Goal: Use online tool/utility: Utilize a website feature to perform a specific function

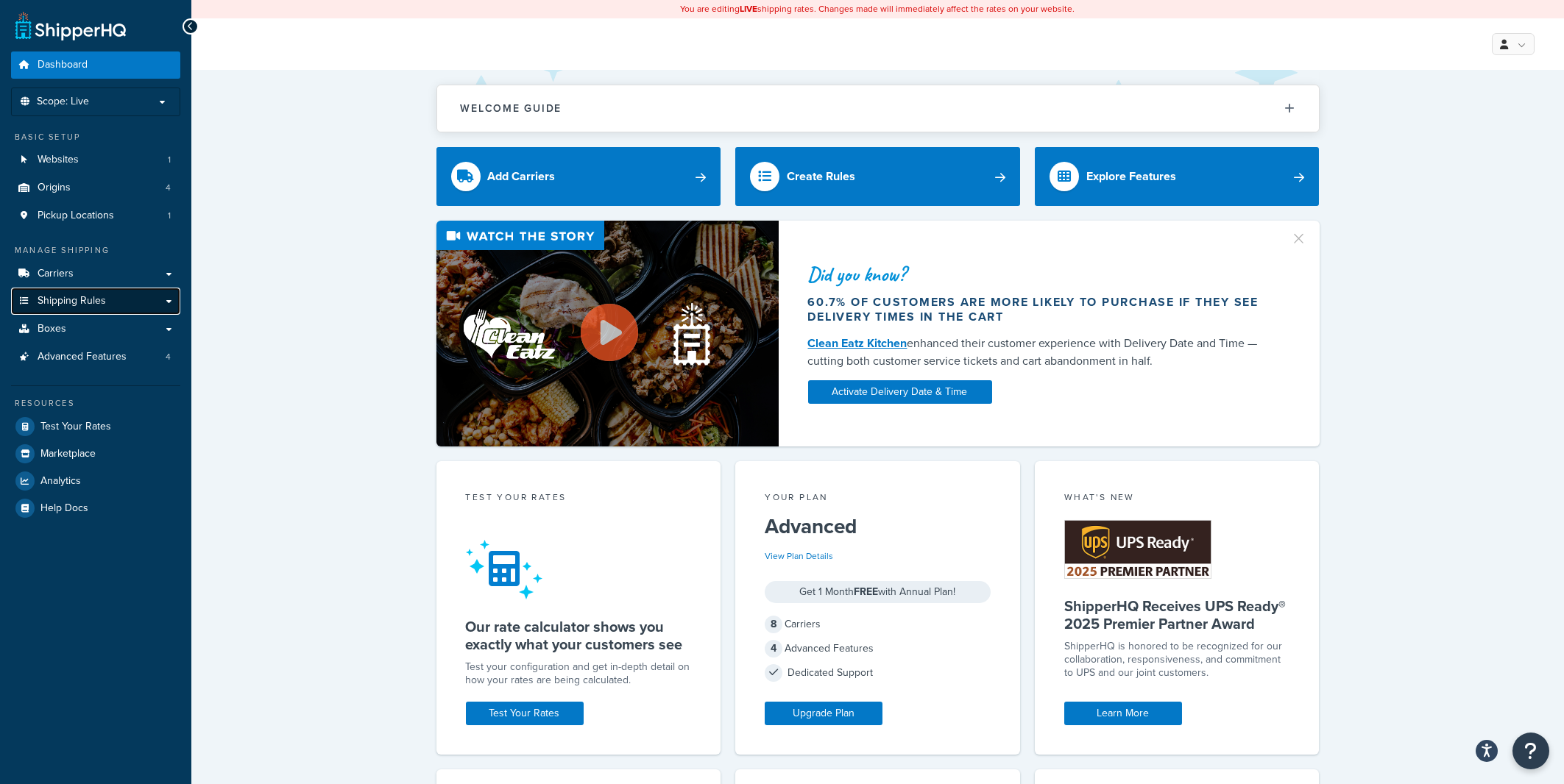
click at [161, 294] on link "Shipping Rules" at bounding box center [96, 301] width 170 height 27
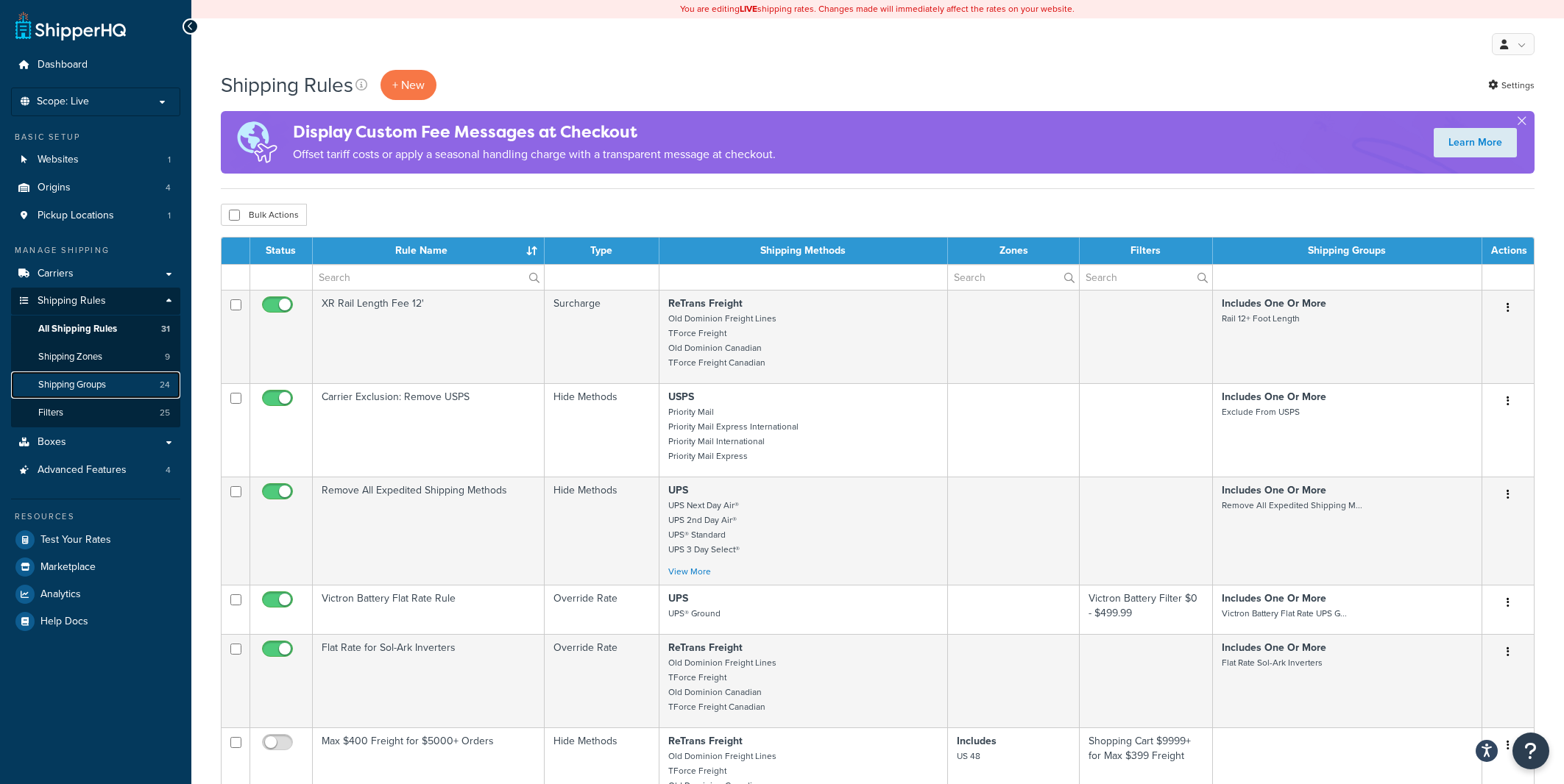
click at [97, 386] on span "Shipping Groups" at bounding box center [72, 385] width 68 height 13
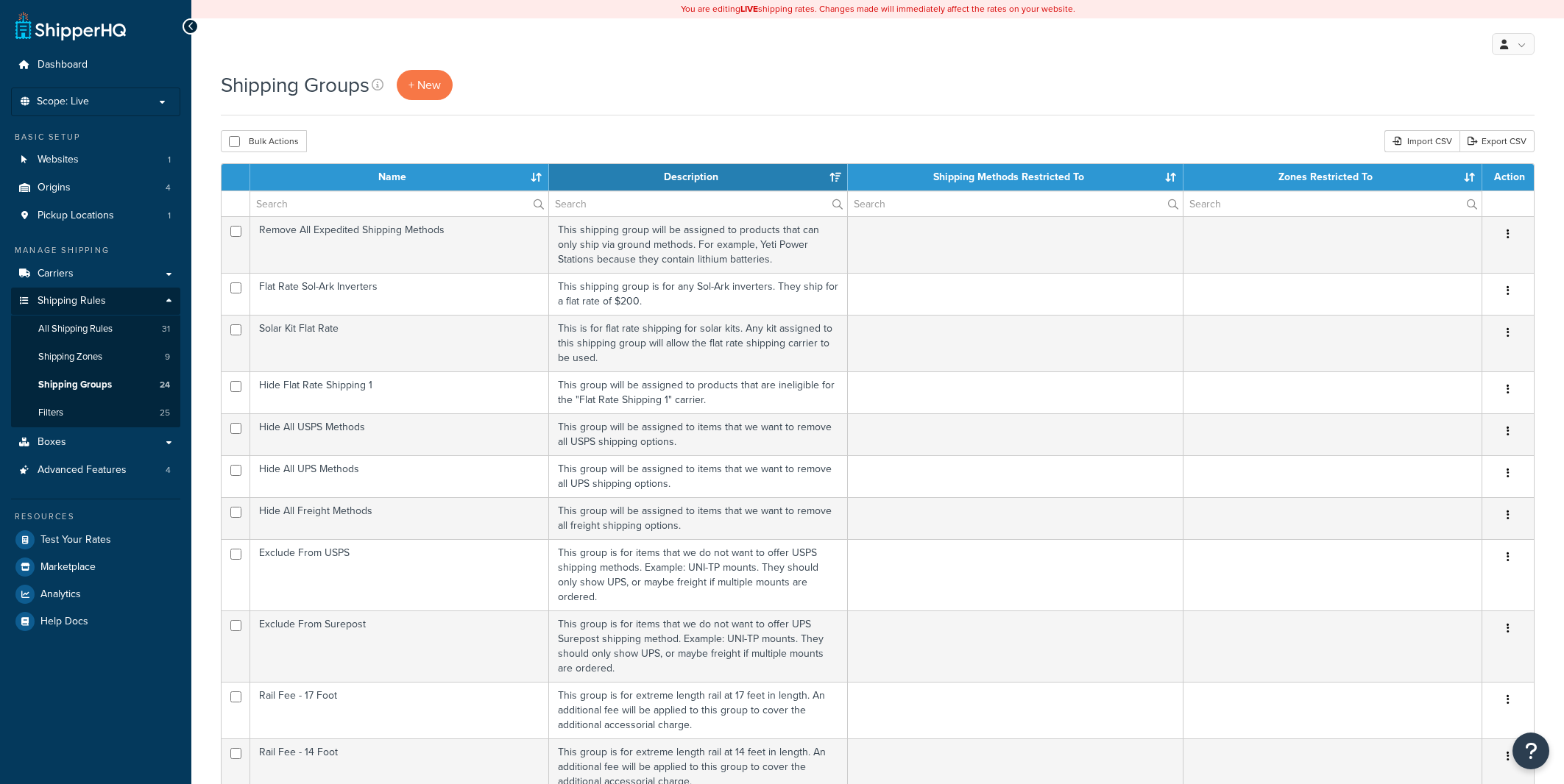
select select "15"
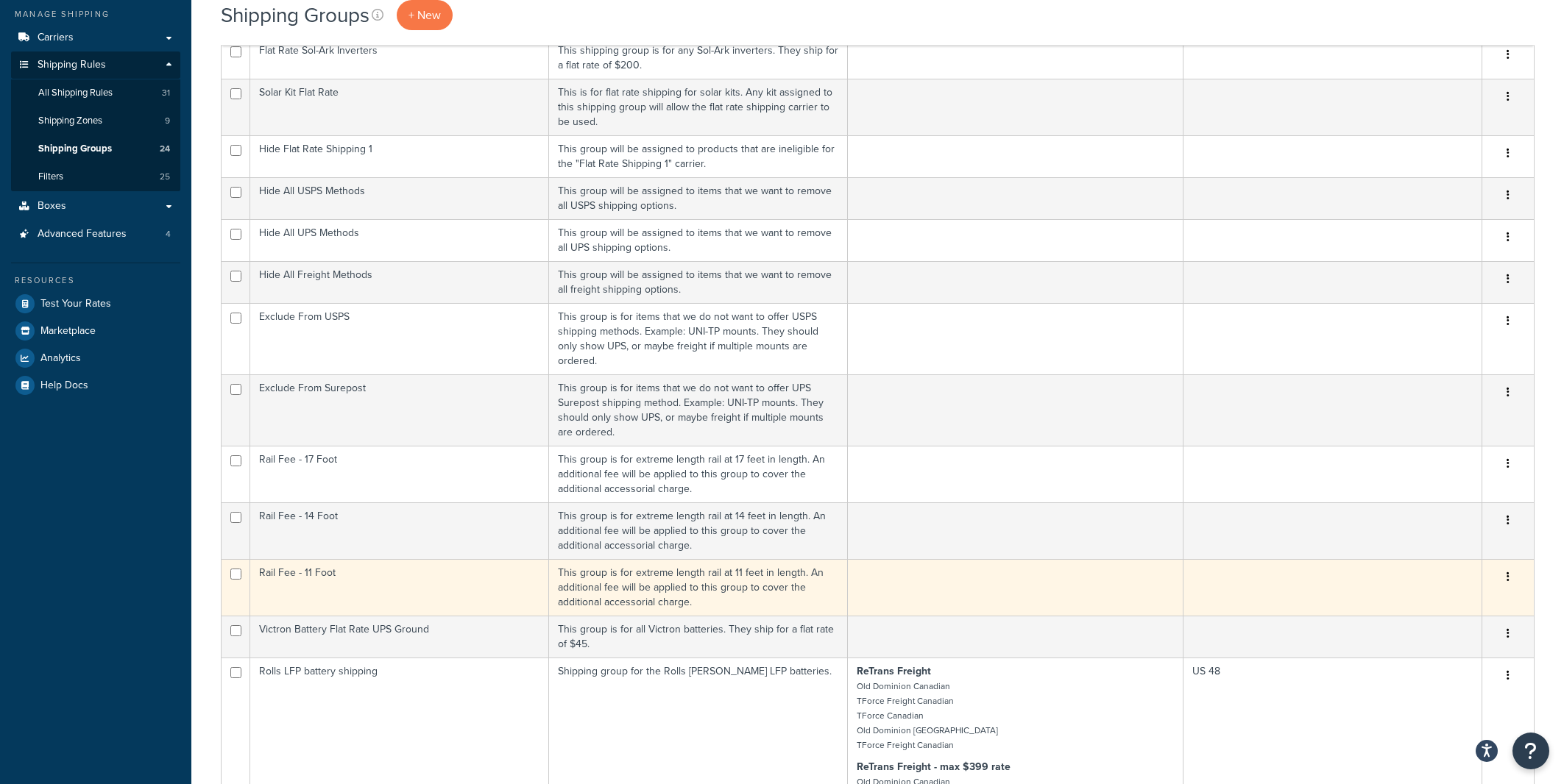
scroll to position [394, 0]
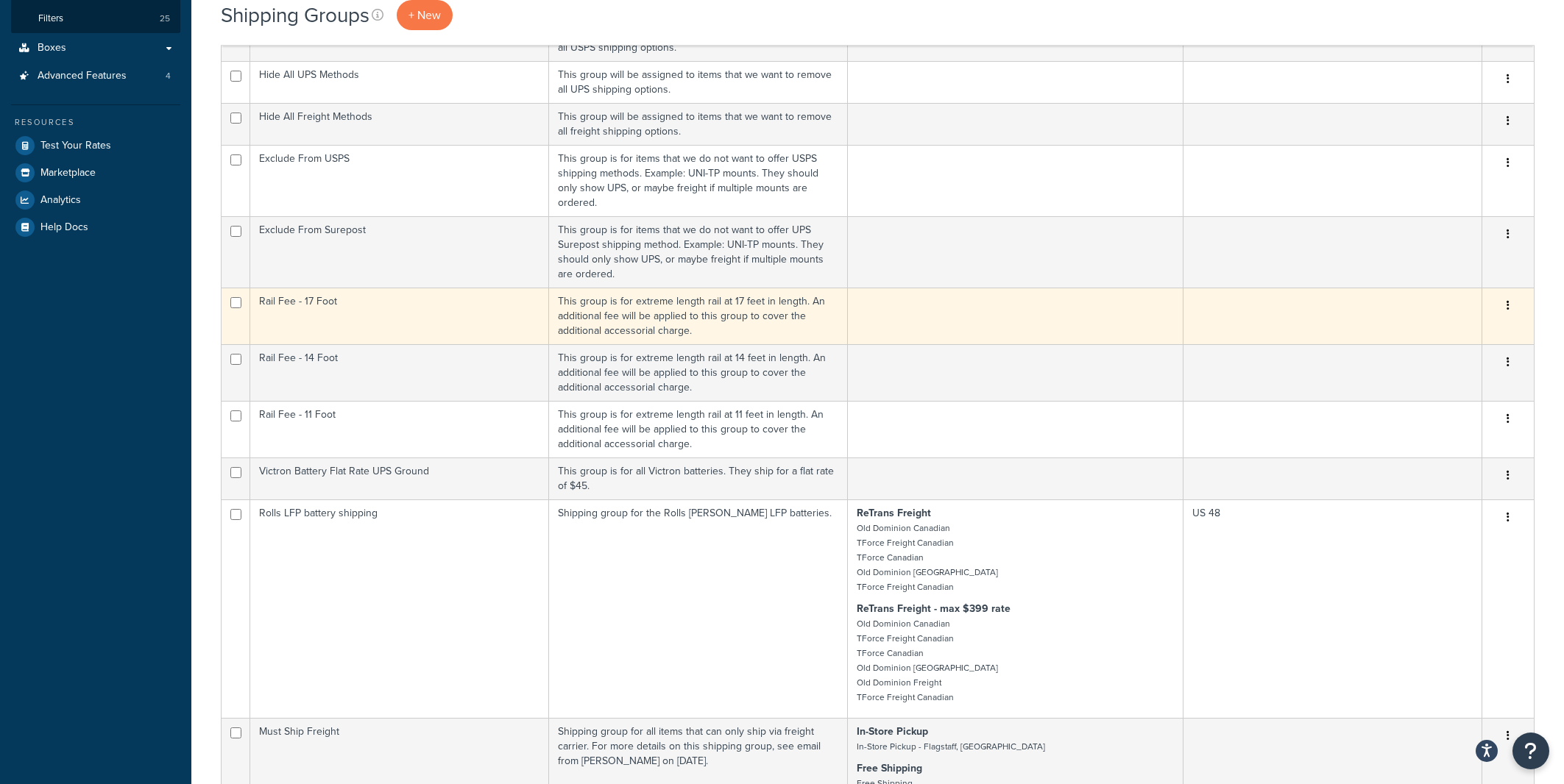
click at [400, 311] on td "Rail Fee - 17 Foot" at bounding box center [400, 316] width 299 height 57
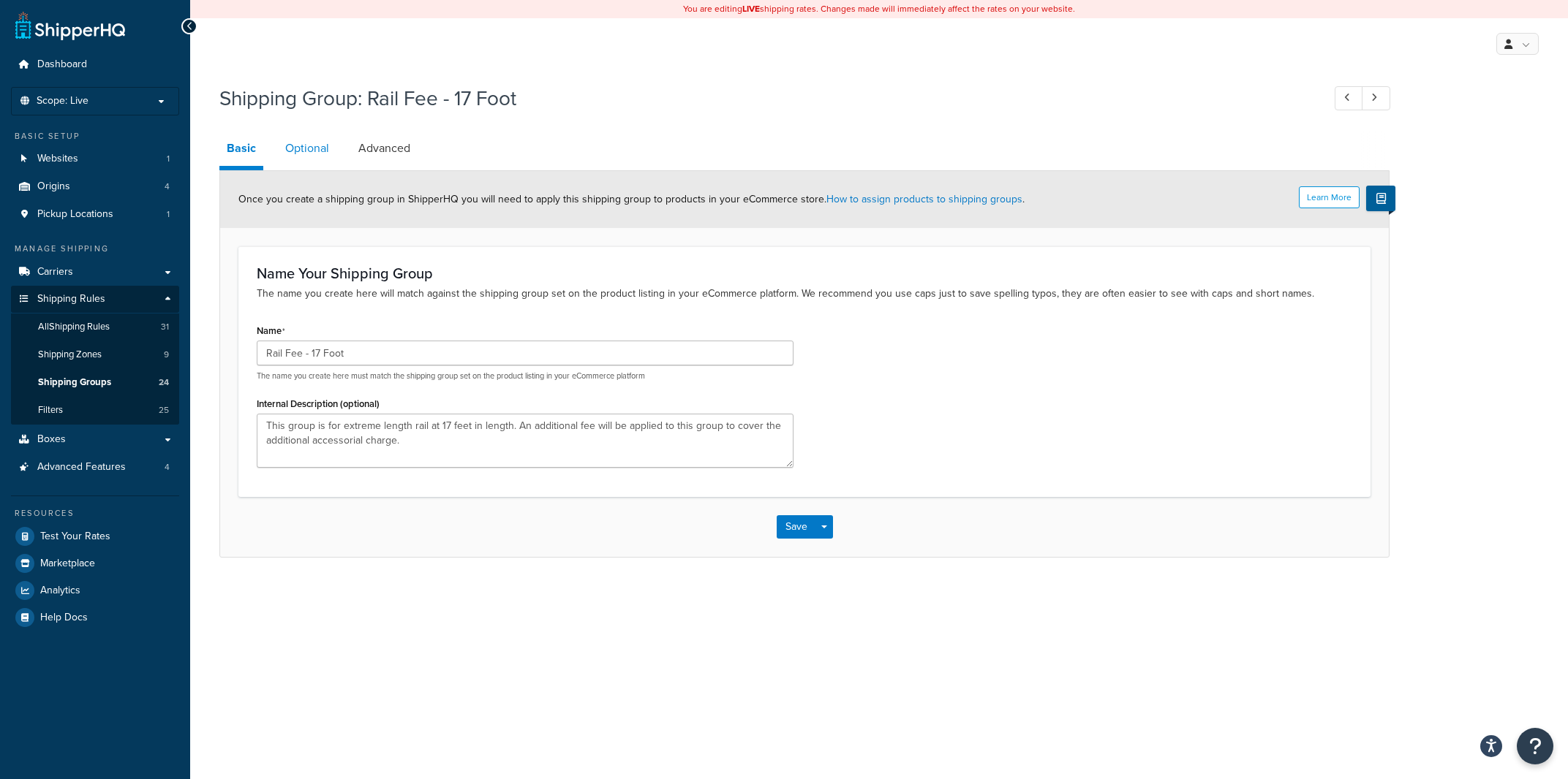
click at [307, 145] on link "Optional" at bounding box center [306, 148] width 59 height 35
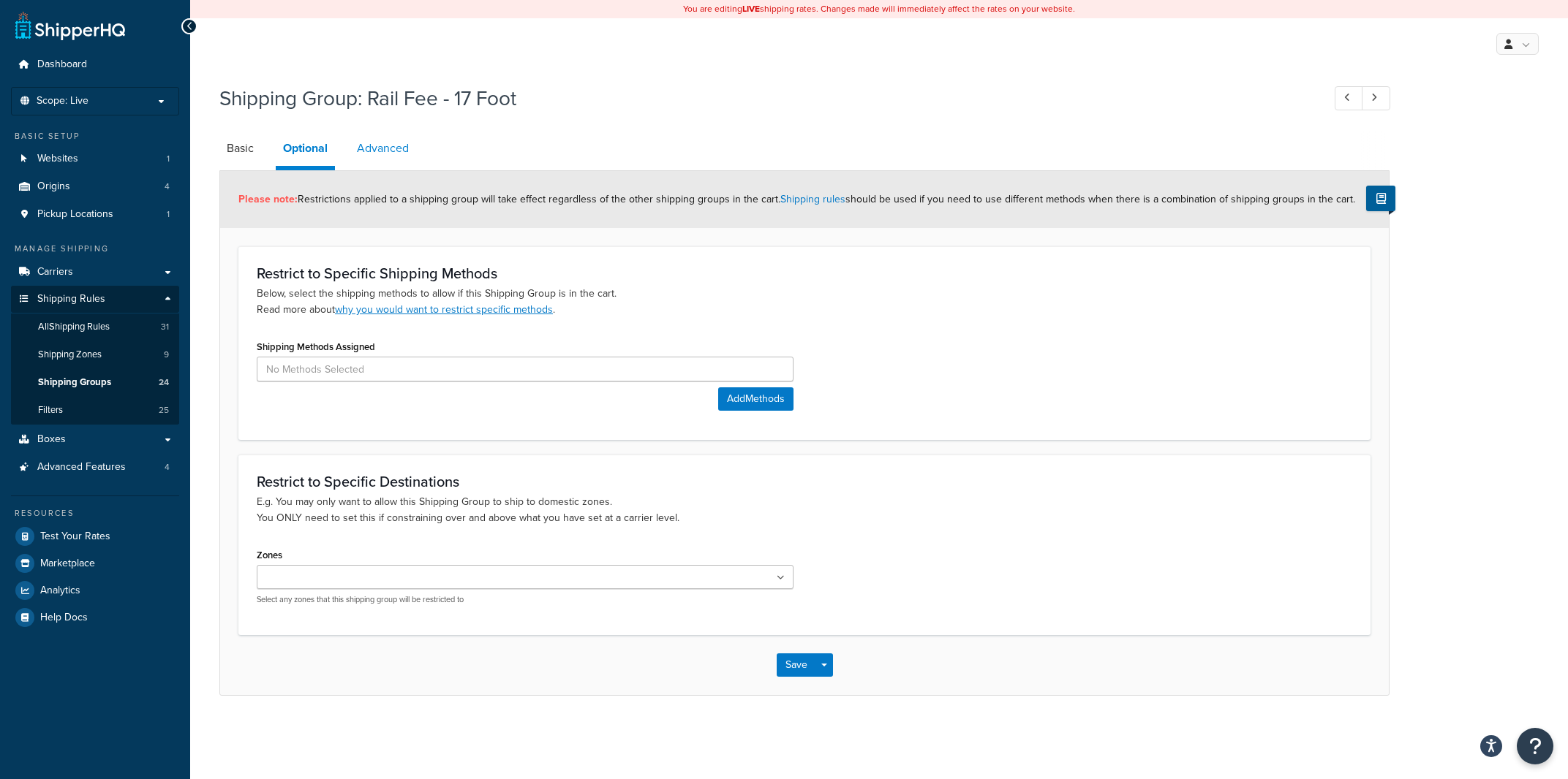
click at [370, 153] on link "Advanced" at bounding box center [383, 148] width 67 height 35
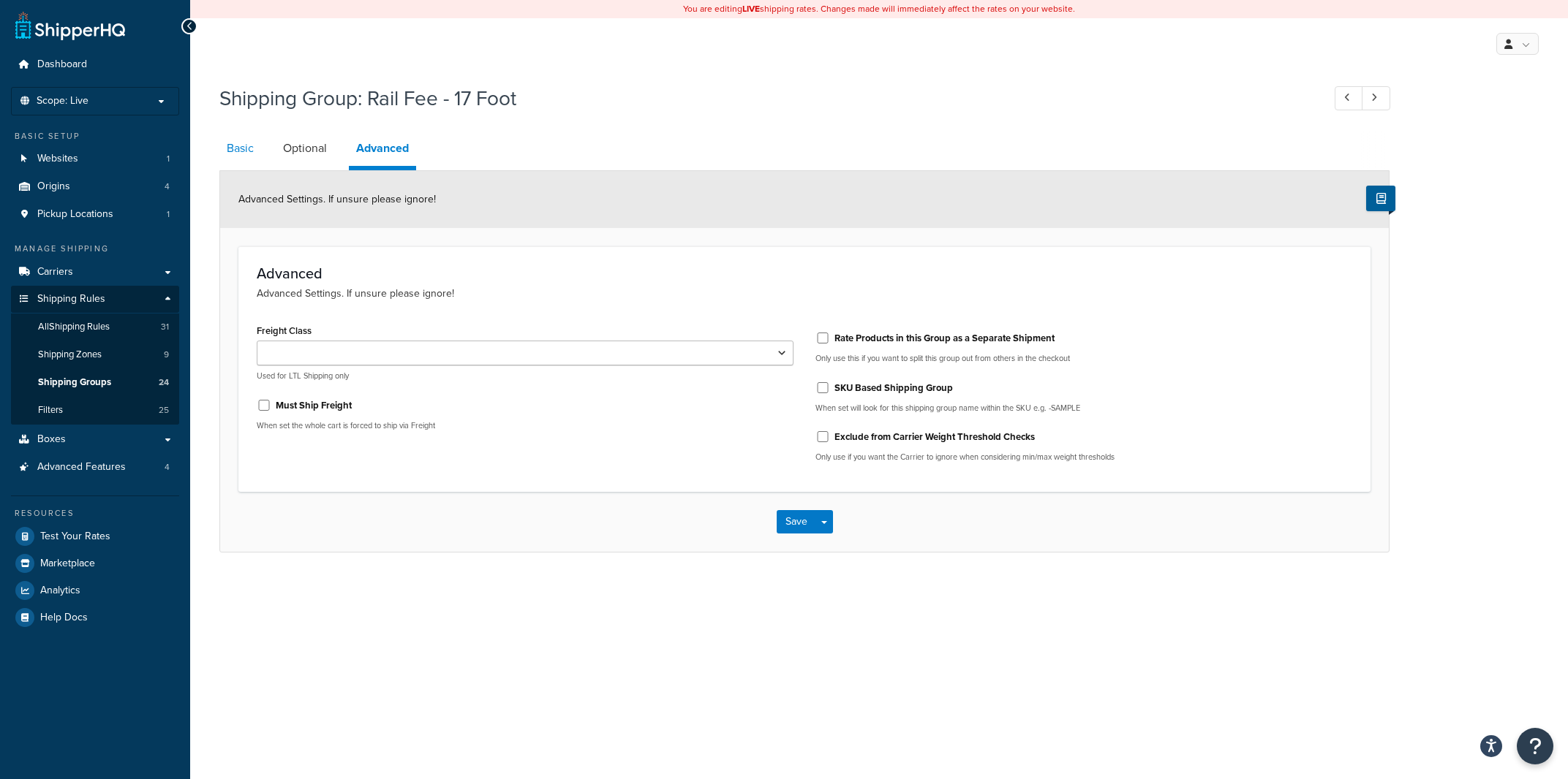
click at [223, 138] on link "Basic" at bounding box center [240, 148] width 42 height 35
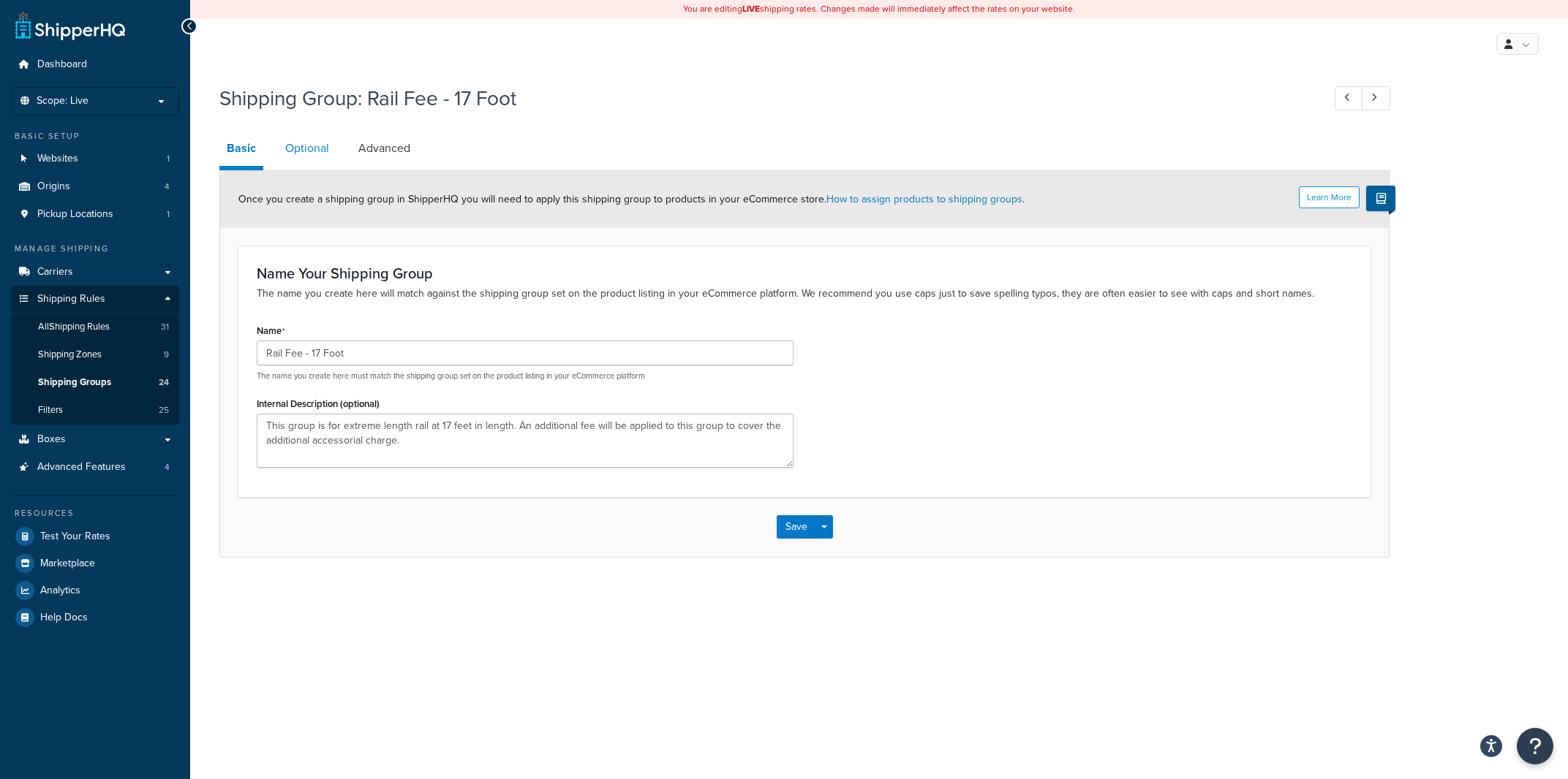
click at [299, 139] on link "Optional" at bounding box center [306, 148] width 59 height 35
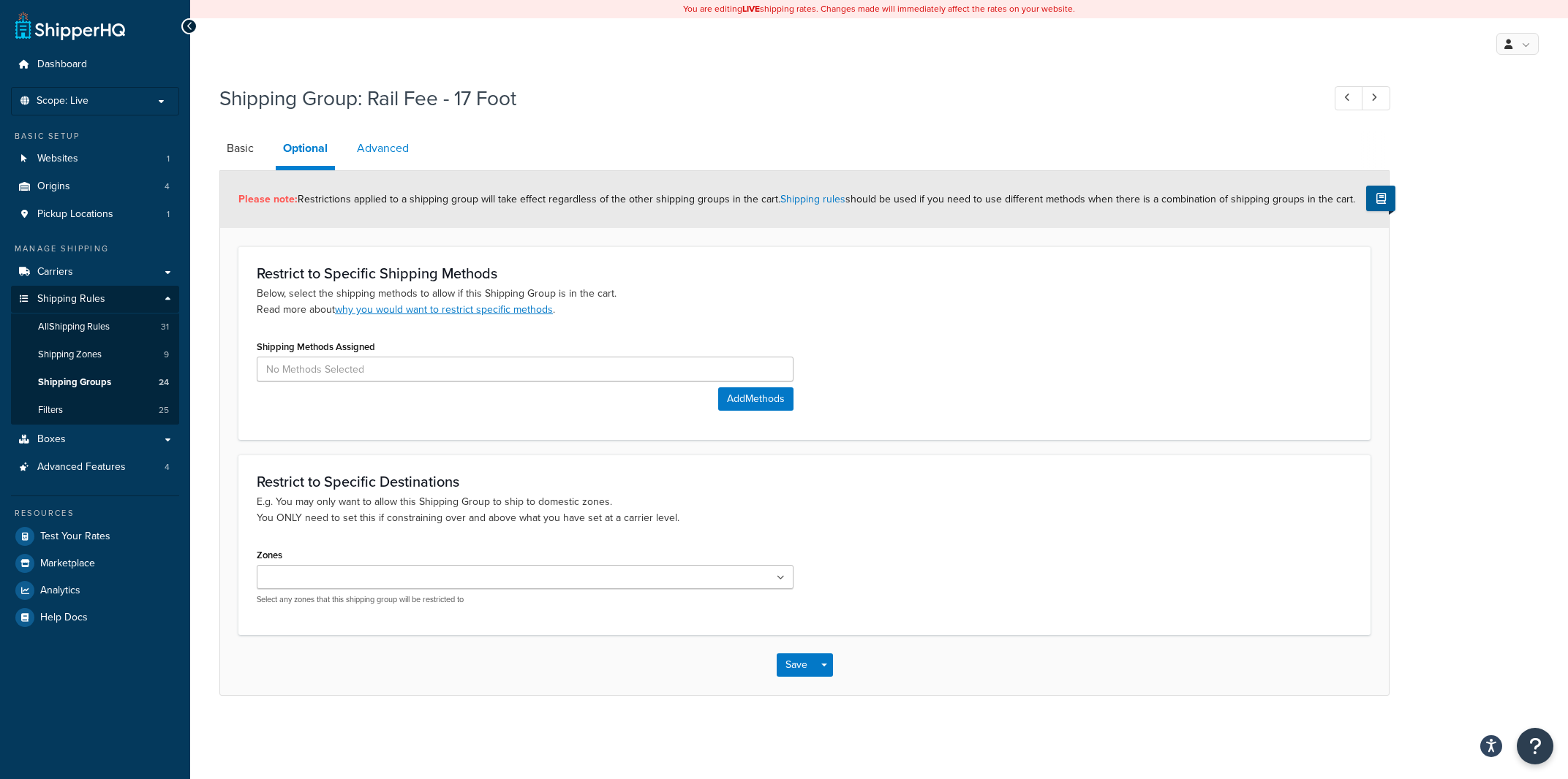
click at [384, 152] on link "Advanced" at bounding box center [383, 148] width 67 height 35
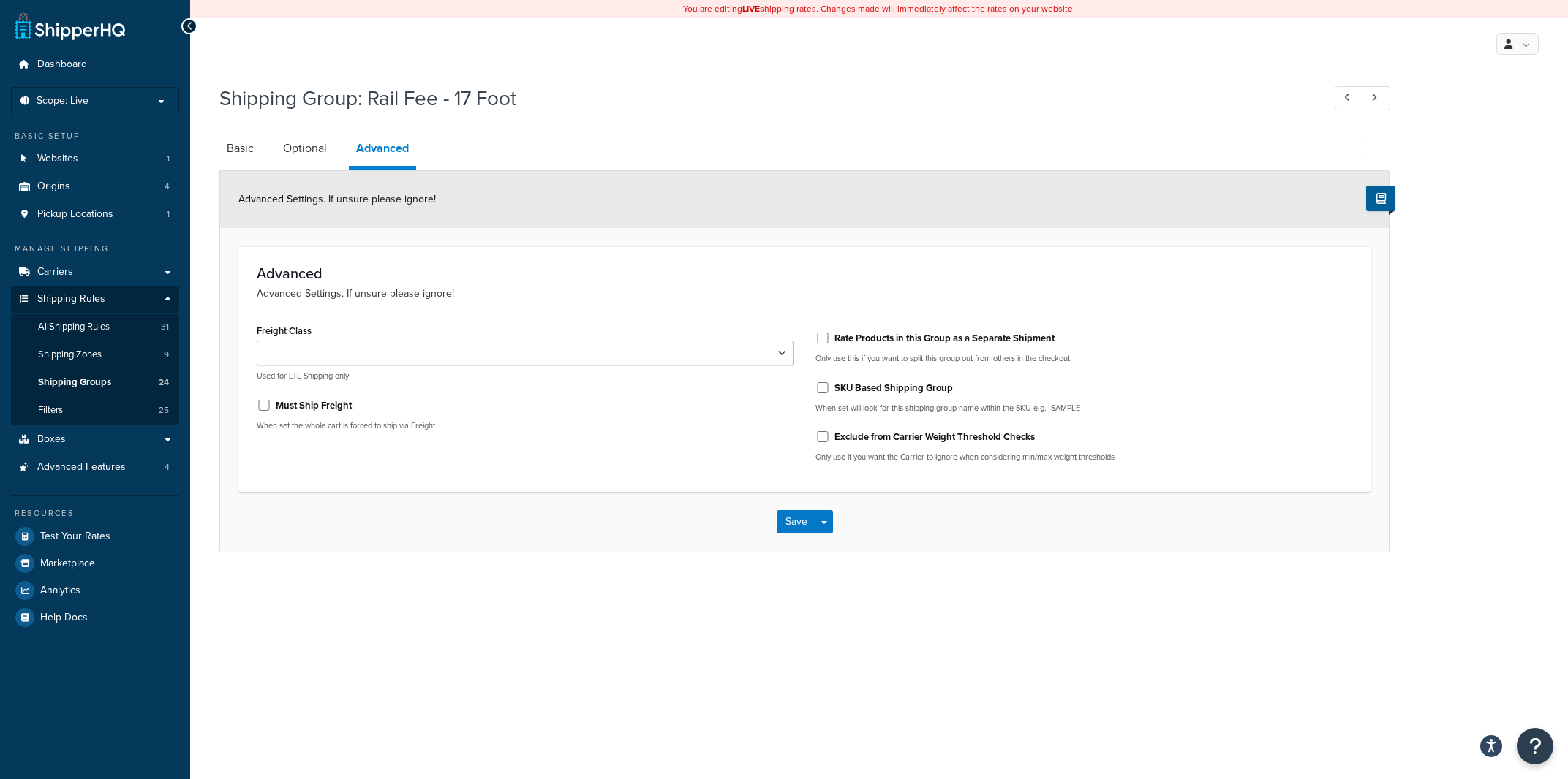
click at [264, 151] on li "Basic" at bounding box center [248, 148] width 56 height 35
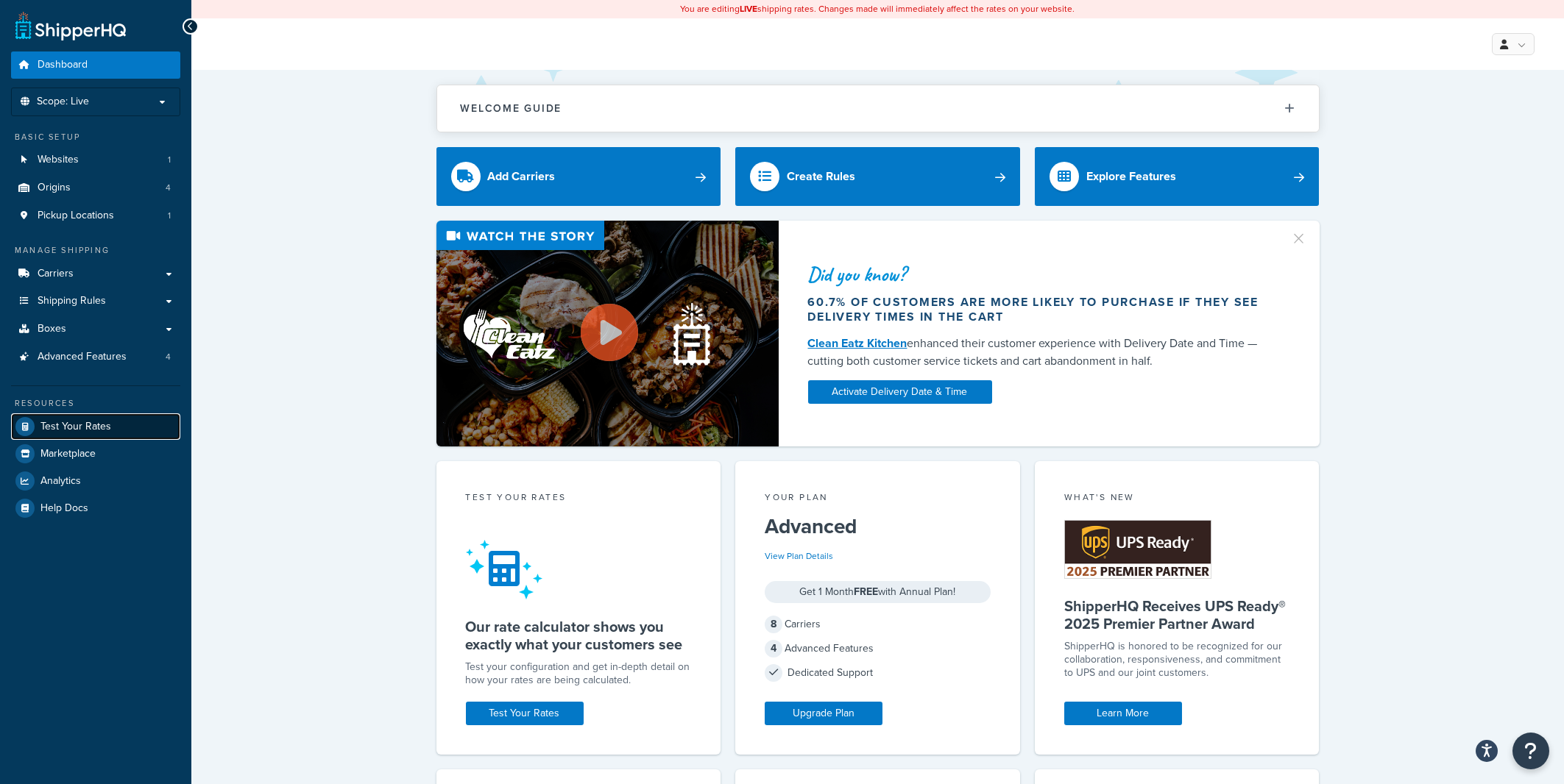
click at [82, 428] on span "Test Your Rates" at bounding box center [75, 427] width 71 height 13
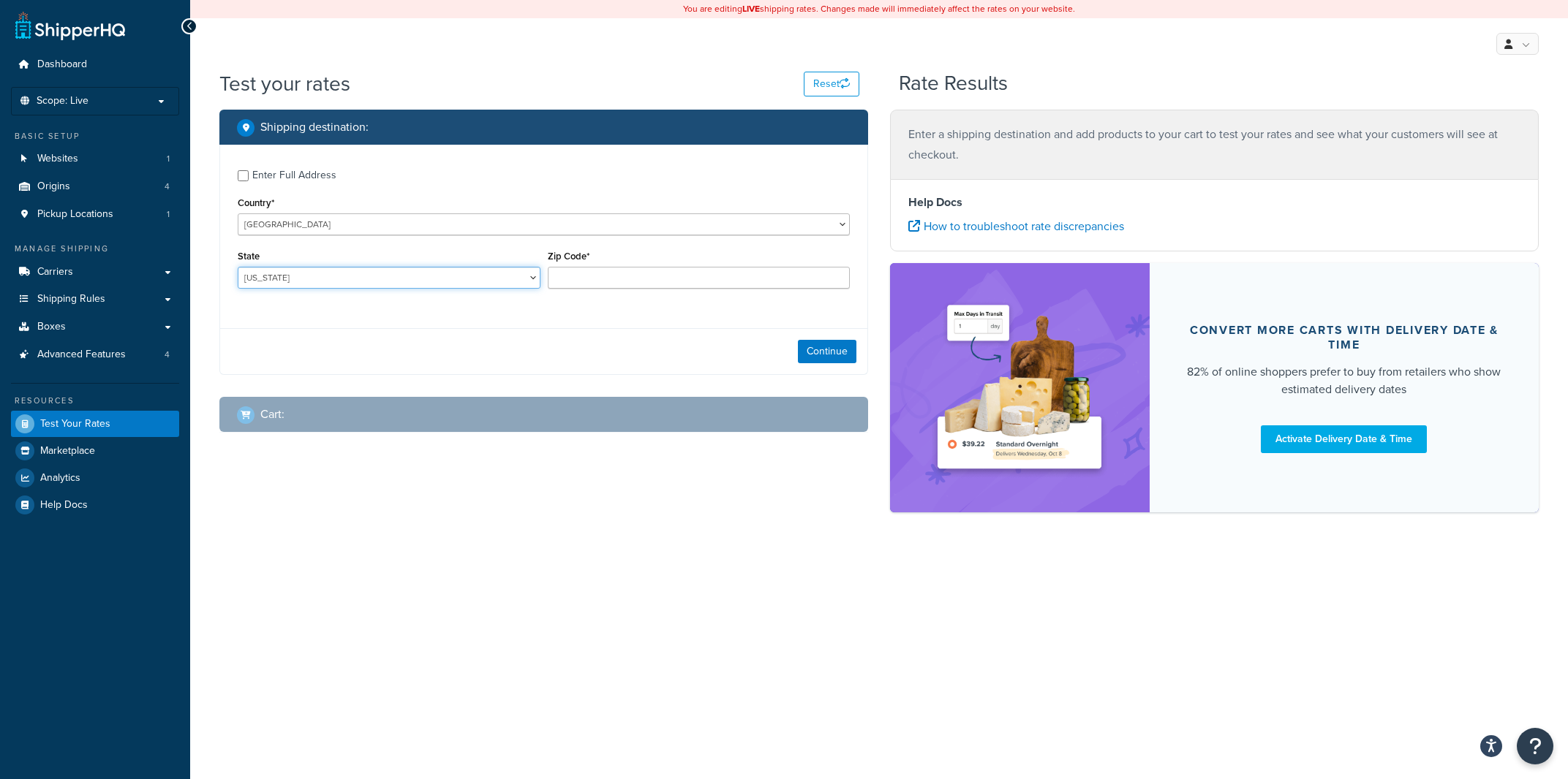
click at [237, 267] on select "Alabama Alaska American Samoa Arizona Arkansas Armed Forces Americas Armed Forc…" at bounding box center [389, 278] width 303 height 22
select select "VA"
click option "Virginia" at bounding box center [0, 0] width 0 height 0
click at [685, 289] on div "Zip Code*" at bounding box center [699, 273] width 310 height 53
click at [685, 273] on input "Zip Code*" at bounding box center [699, 278] width 303 height 22
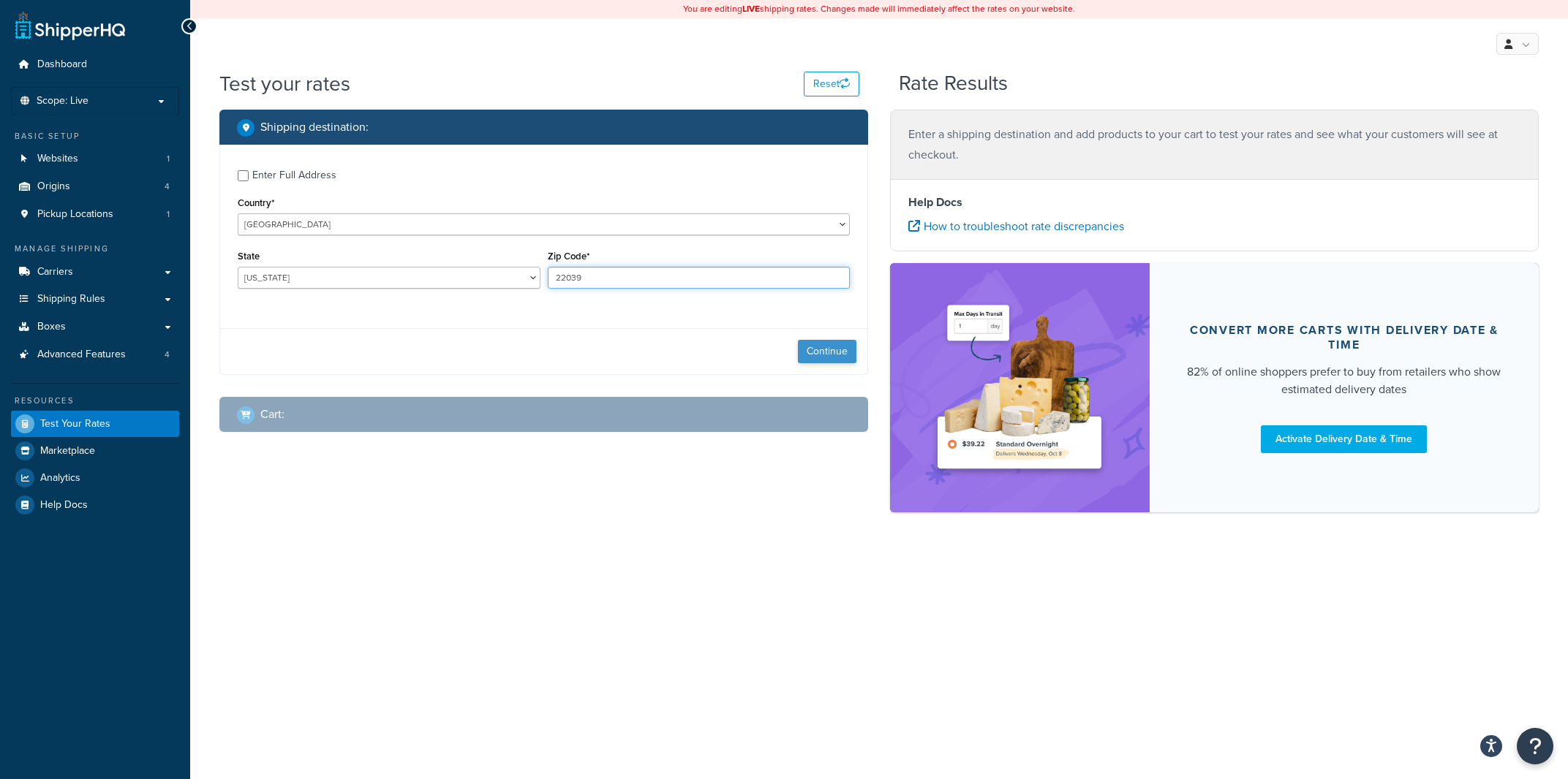
type input "22039"
click at [818, 349] on button "Continue" at bounding box center [827, 352] width 59 height 24
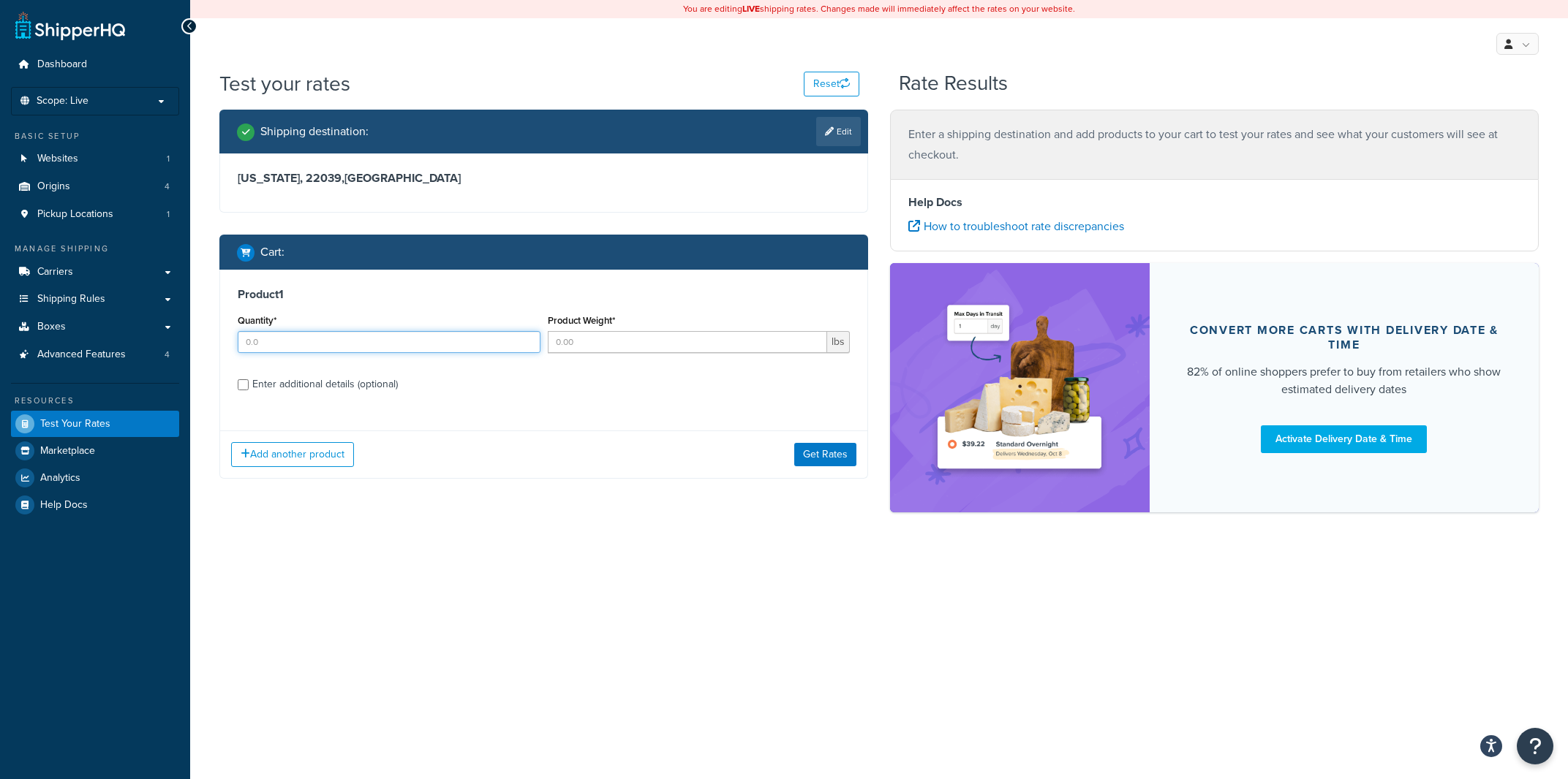
click at [295, 344] on input "Quantity*" at bounding box center [389, 342] width 303 height 22
type input "3"
click at [560, 347] on input "Product Weight*" at bounding box center [687, 342] width 280 height 22
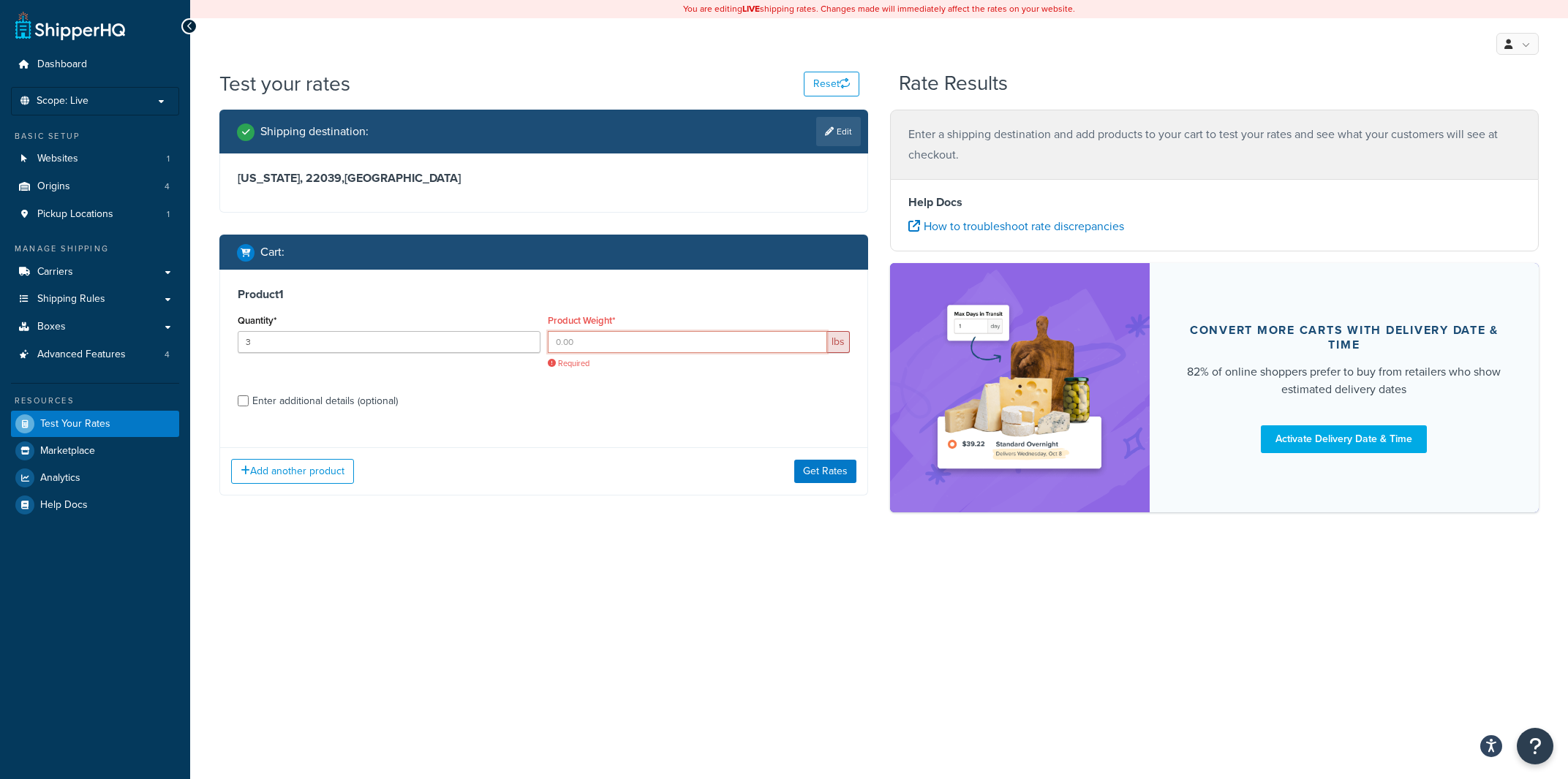
click at [578, 350] on input "Product Weight*" at bounding box center [687, 342] width 280 height 22
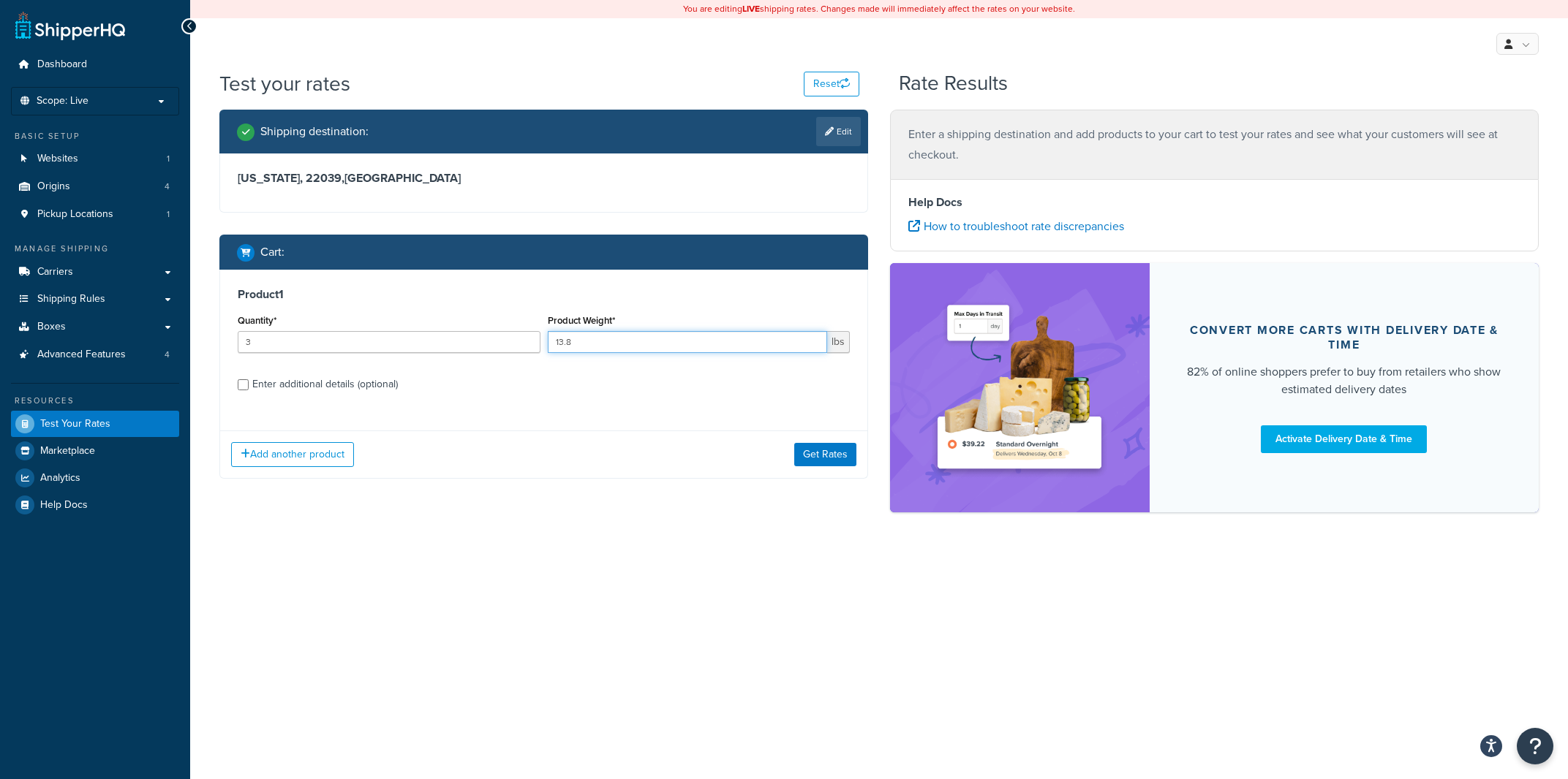
type input "13.8"
click at [605, 397] on div "Product 1 Quantity* 3 Product Weight* 13.8 lbs Enter additional details (option…" at bounding box center [544, 345] width 647 height 150
click at [269, 387] on div "Enter additional details (optional)" at bounding box center [325, 384] width 145 height 21
click at [249, 387] on input "Enter additional details (optional)" at bounding box center [243, 384] width 11 height 11
checkbox input "true"
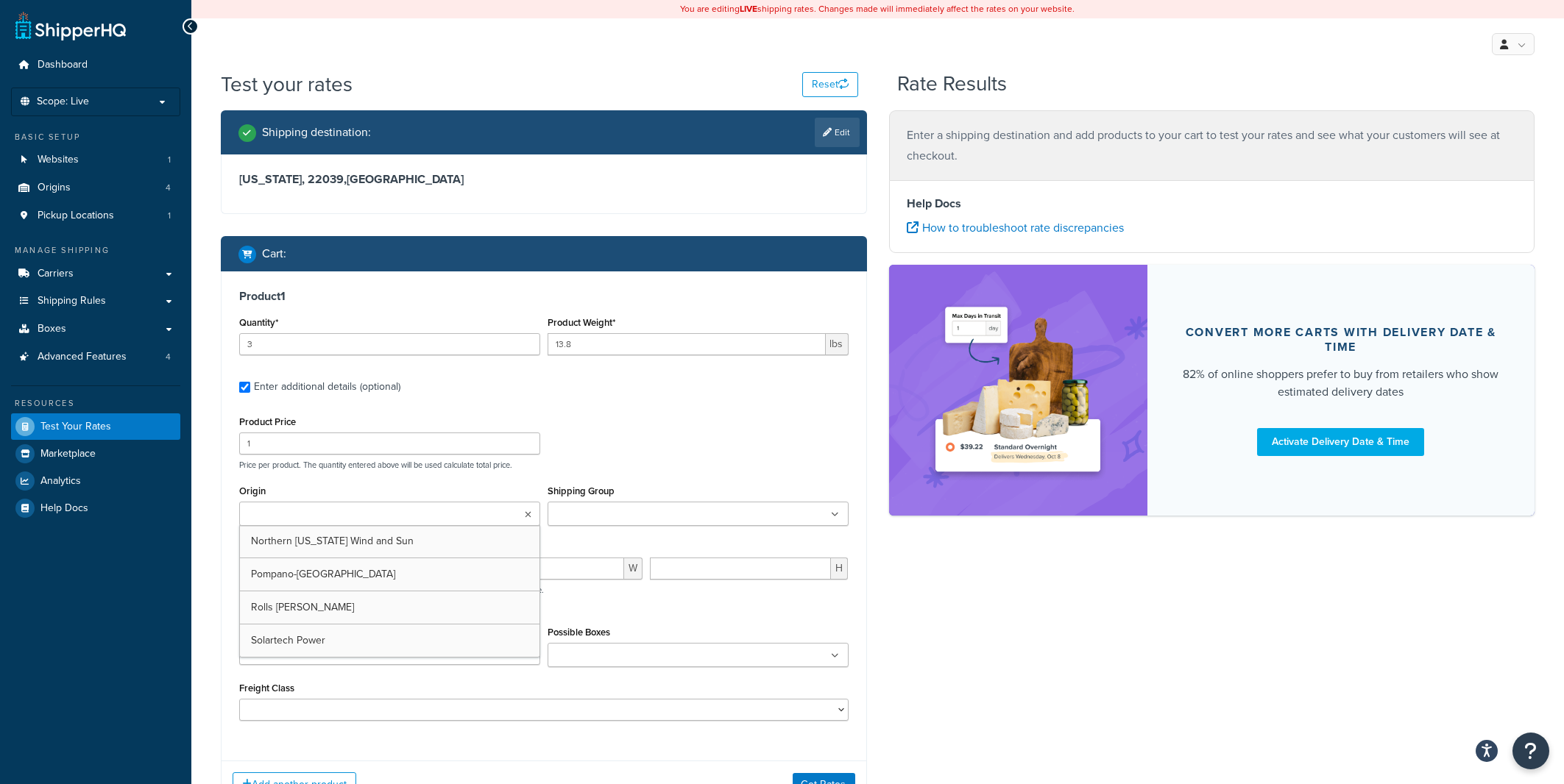
click at [397, 512] on ul at bounding box center [389, 514] width 301 height 25
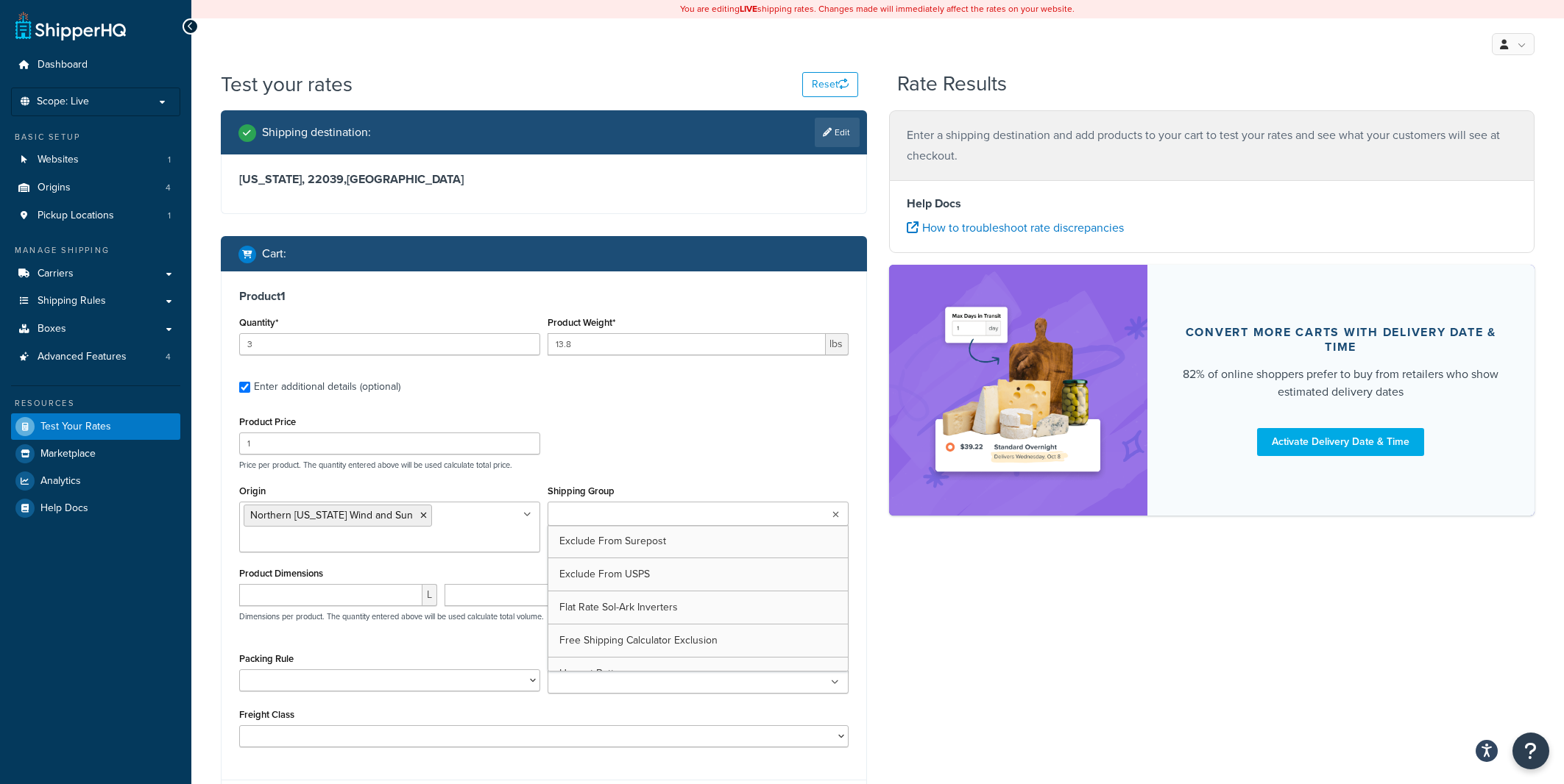
click at [634, 520] on input "Shipping Group" at bounding box center [617, 515] width 130 height 16
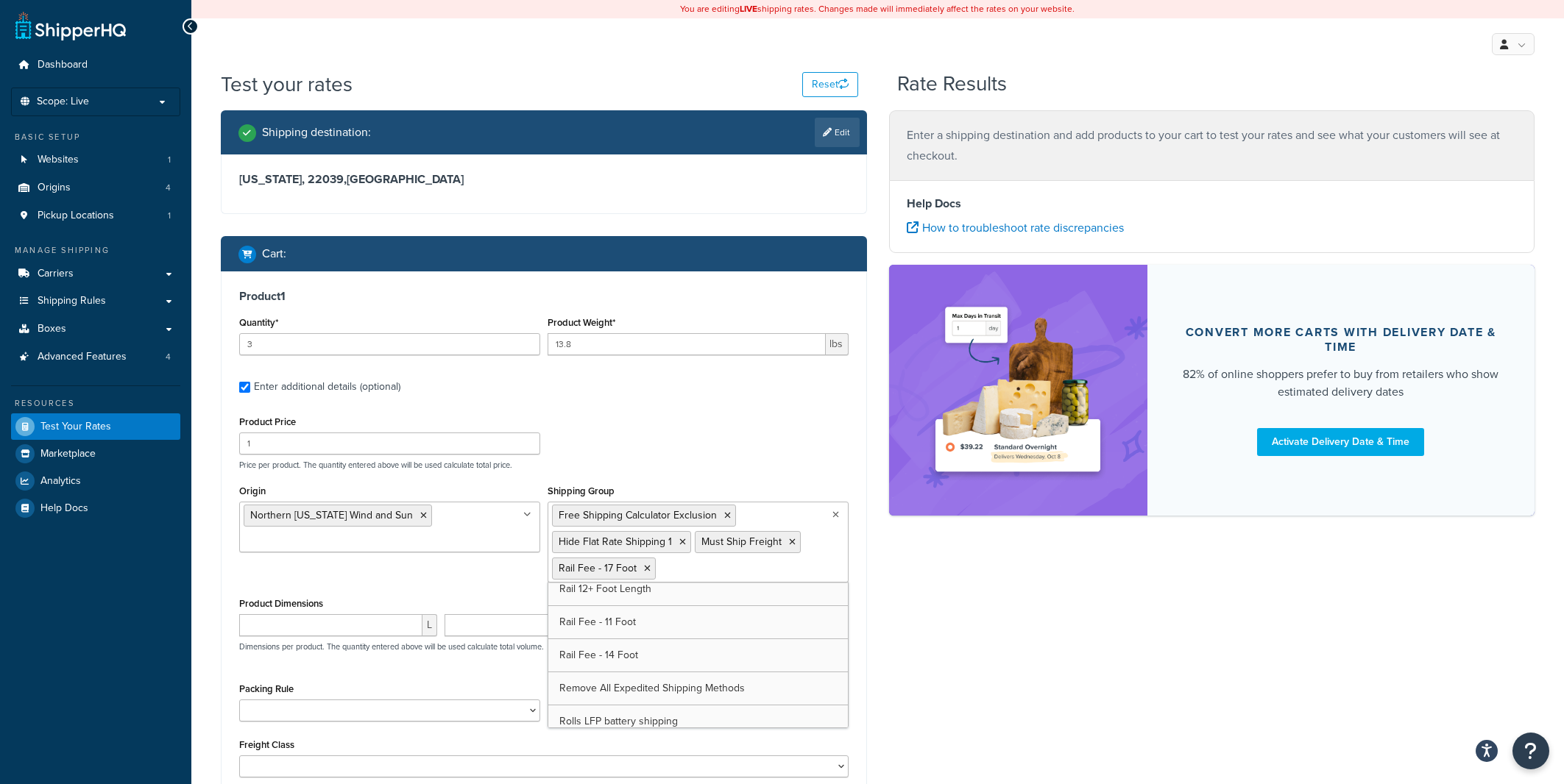
scroll to position [340, 0]
click at [1002, 619] on div "Shipping destination : Edit Virginia, 22039 , United States Cart : Product 1 Qu…" at bounding box center [878, 499] width 1335 height 777
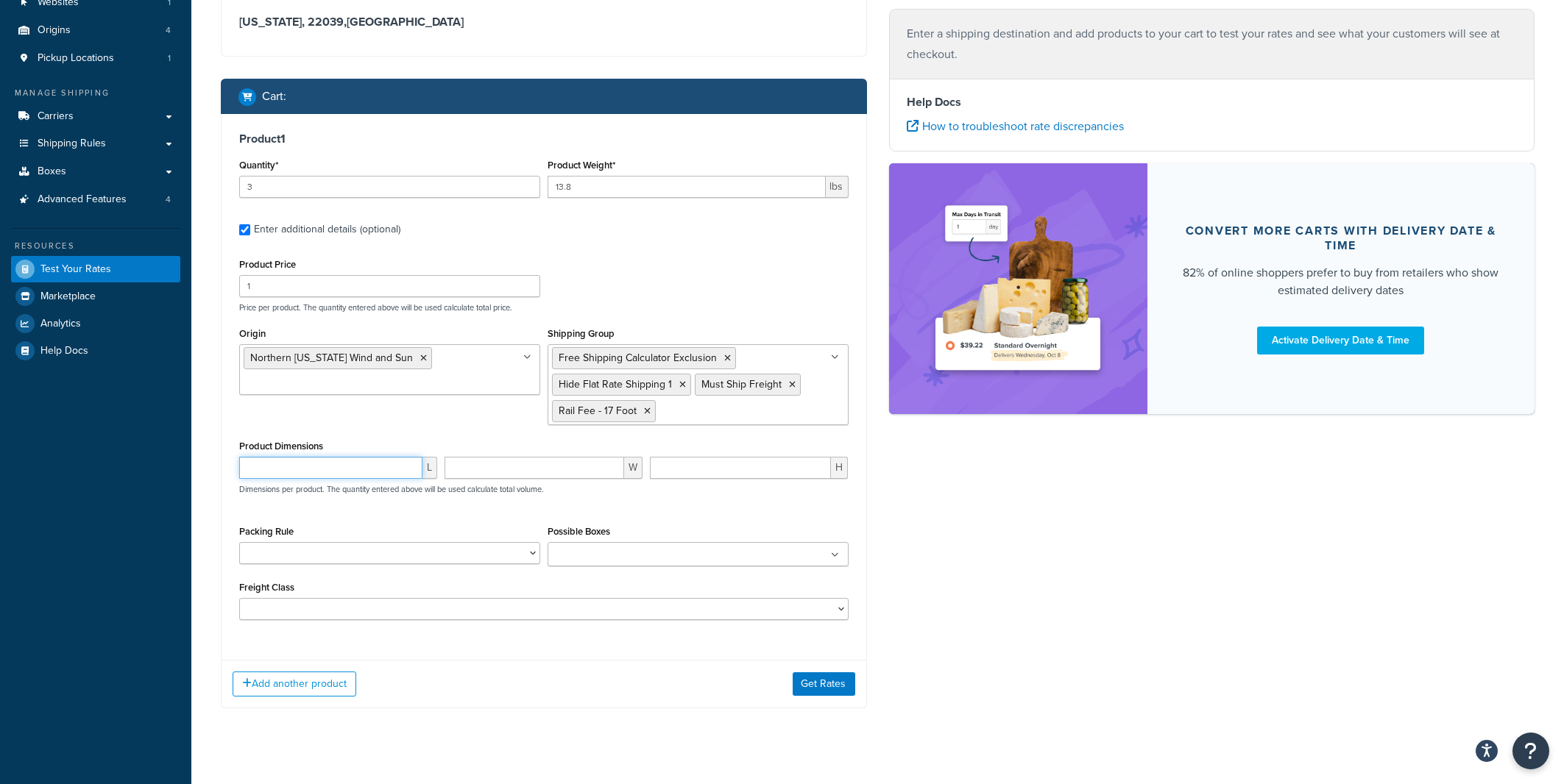
click at [354, 476] on input "number" at bounding box center [330, 468] width 183 height 22
type input "204"
click at [494, 464] on input "number" at bounding box center [534, 468] width 179 height 22
type input "3"
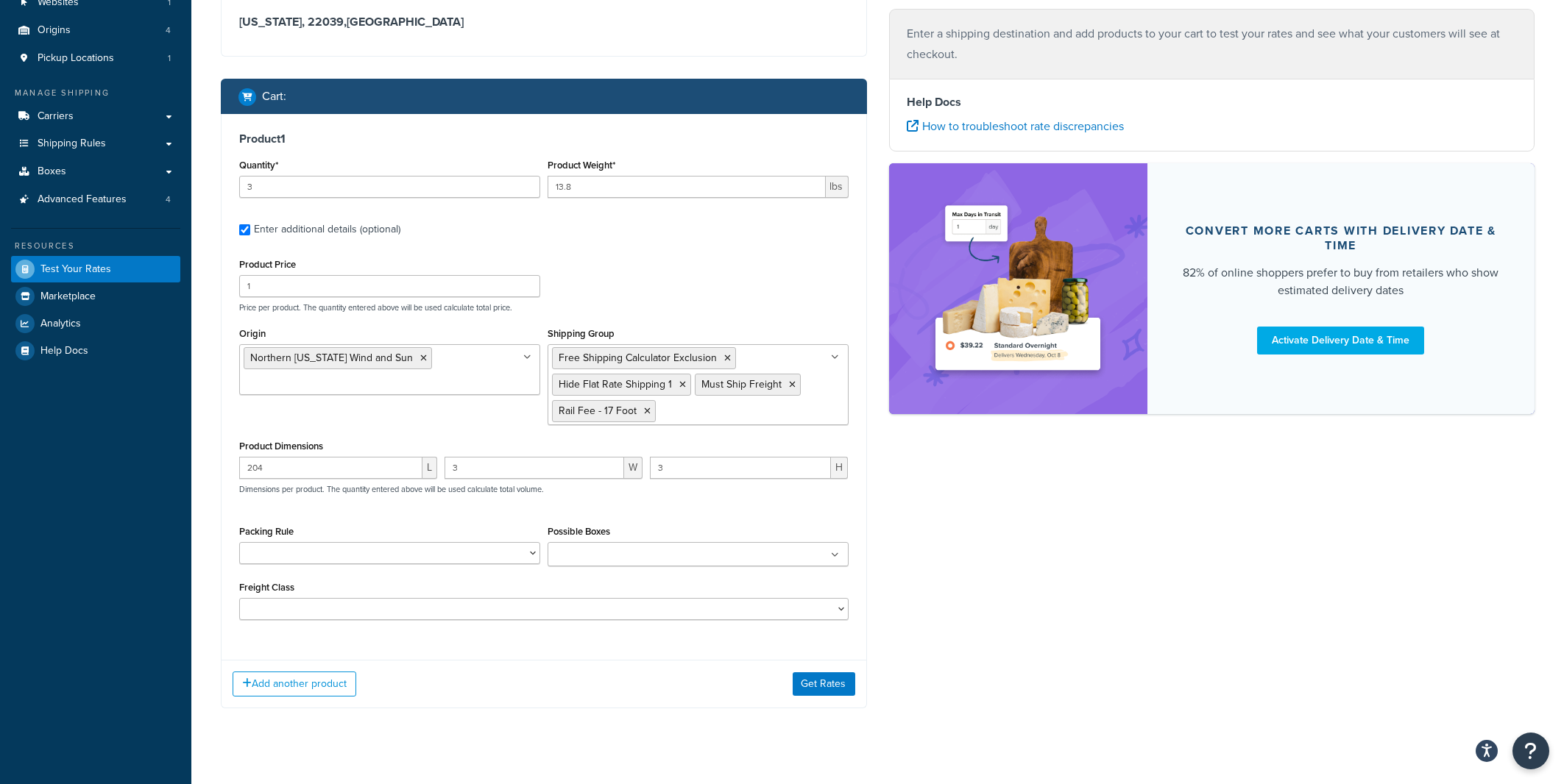
drag, startPoint x: 1150, startPoint y: 536, endPoint x: 1125, endPoint y: 541, distance: 25.5
click at [1149, 536] on div "Shipping destination : Edit Virginia, 22039 , United States Cart : Product 1 Qu…" at bounding box center [878, 341] width 1335 height 777
click at [239, 542] on select "CTR-TR84-01-B1 IronRidge XR-100-066A IronRidge XR-100-084A IronRidge XR-100-102…" at bounding box center [389, 553] width 301 height 22
click at [633, 558] on input "Possible Boxes" at bounding box center [617, 556] width 130 height 16
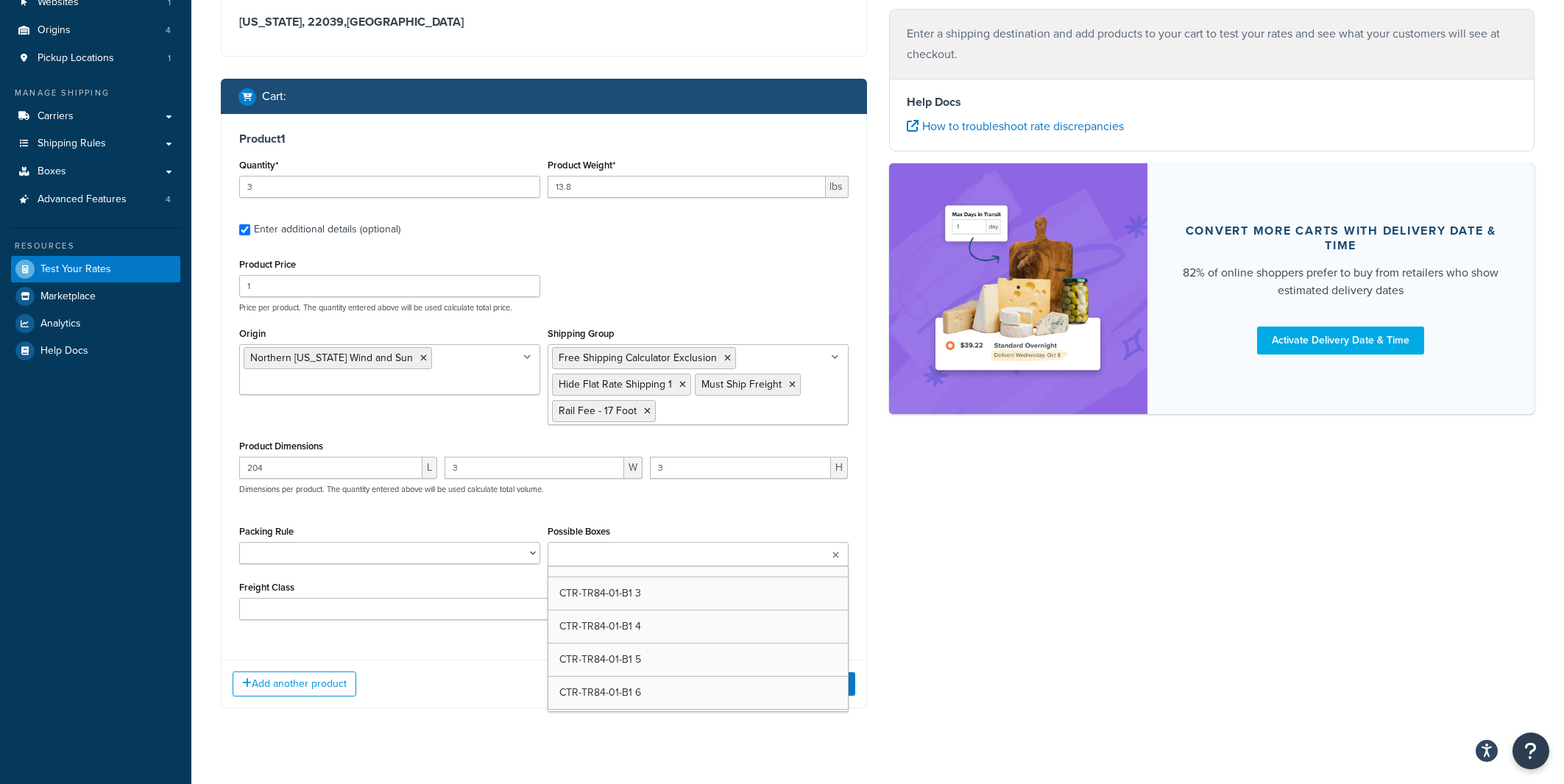
scroll to position [468, 0]
click at [1059, 573] on div "Shipping destination : Edit Virginia, 22039 , United States Cart : Product 1 Qu…" at bounding box center [878, 341] width 1335 height 777
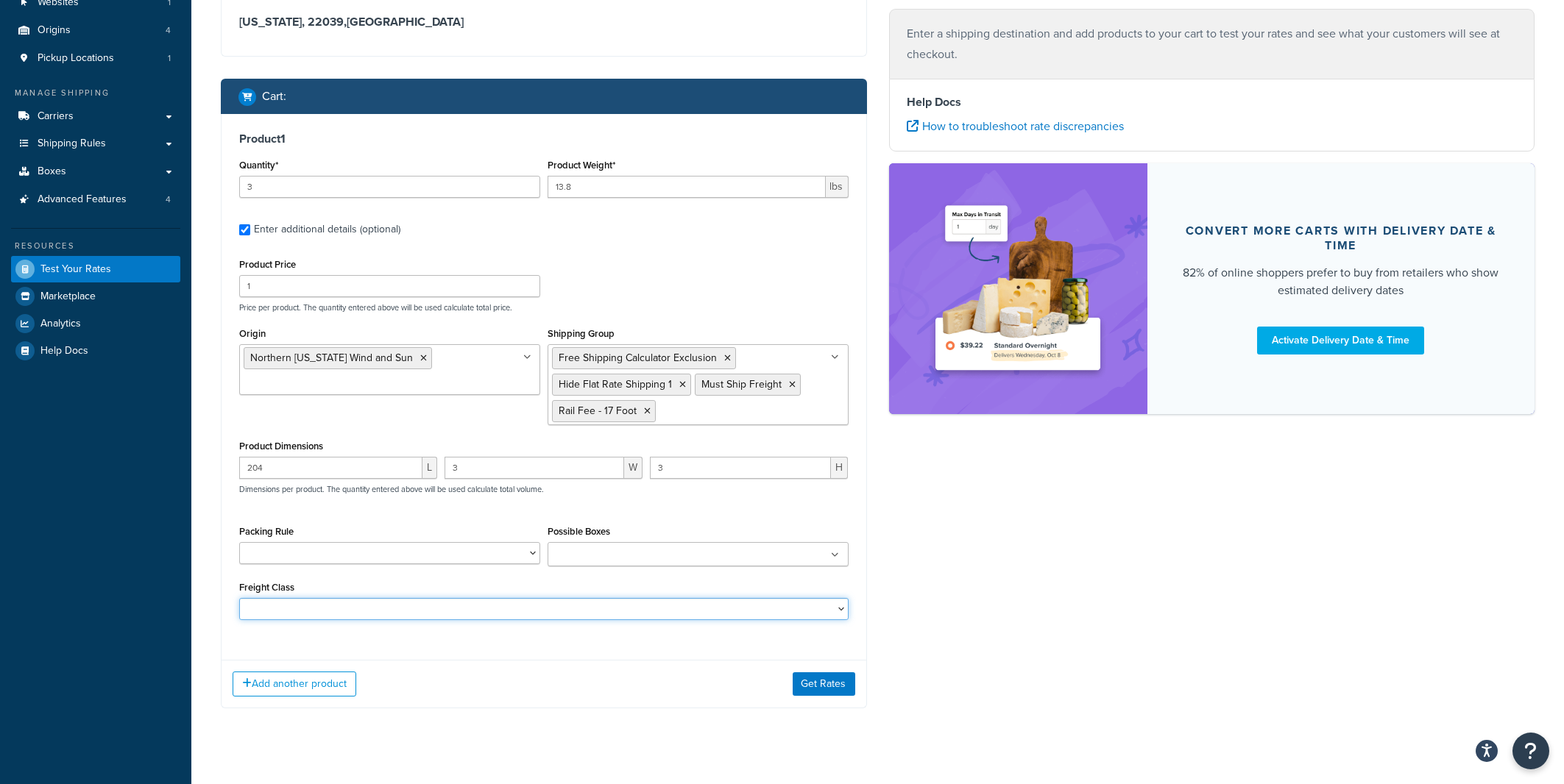
click at [239, 598] on select "50 55 60 65 70 77.5 85 92.5 100 110 125 150 175 200 250 300 400 500" at bounding box center [544, 609] width 609 height 22
select select "92.5"
click option "92.5" at bounding box center [0, 0] width 0 height 0
click at [816, 681] on button "Get Rates" at bounding box center [824, 685] width 63 height 24
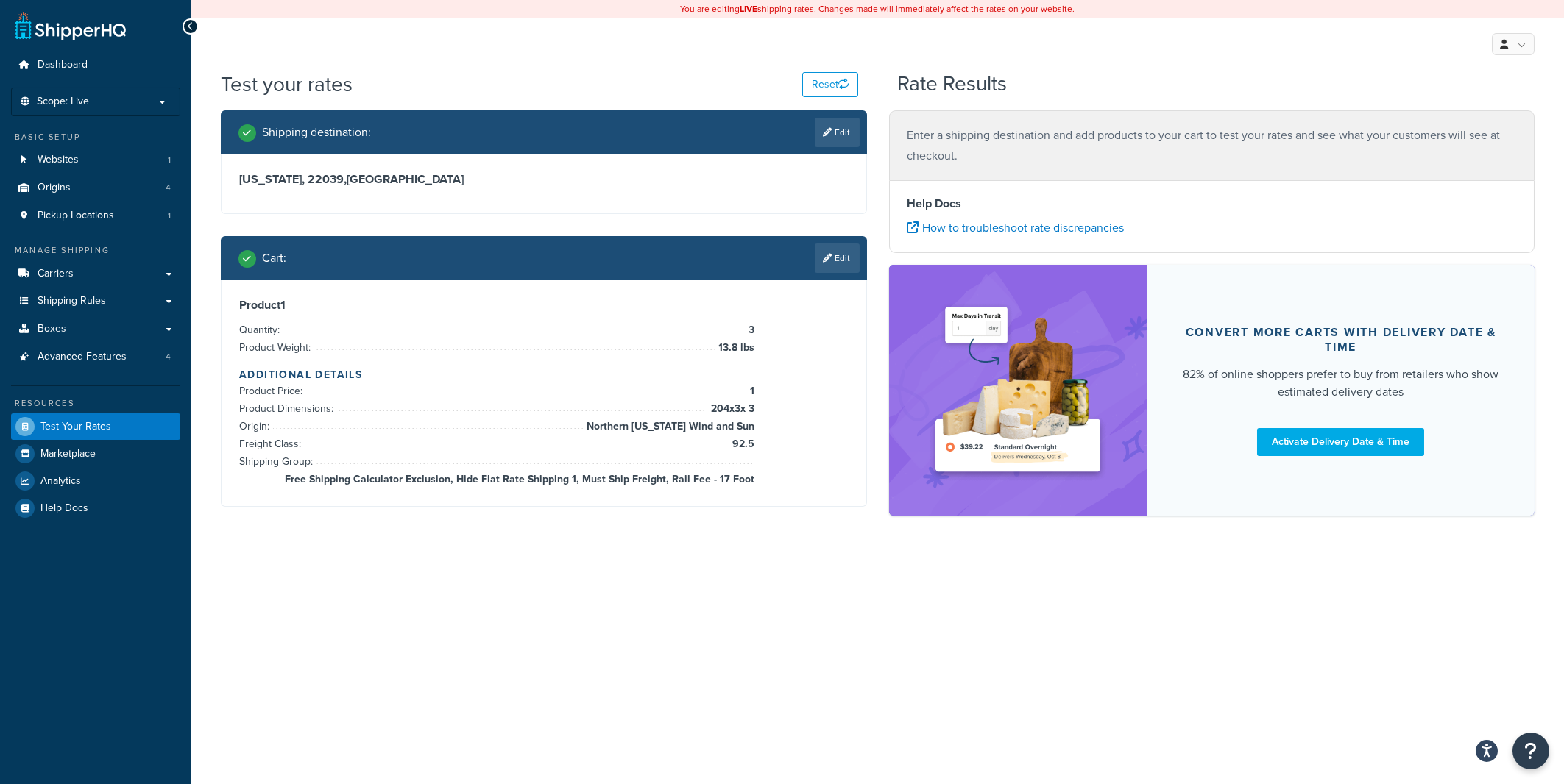
scroll to position [0, 0]
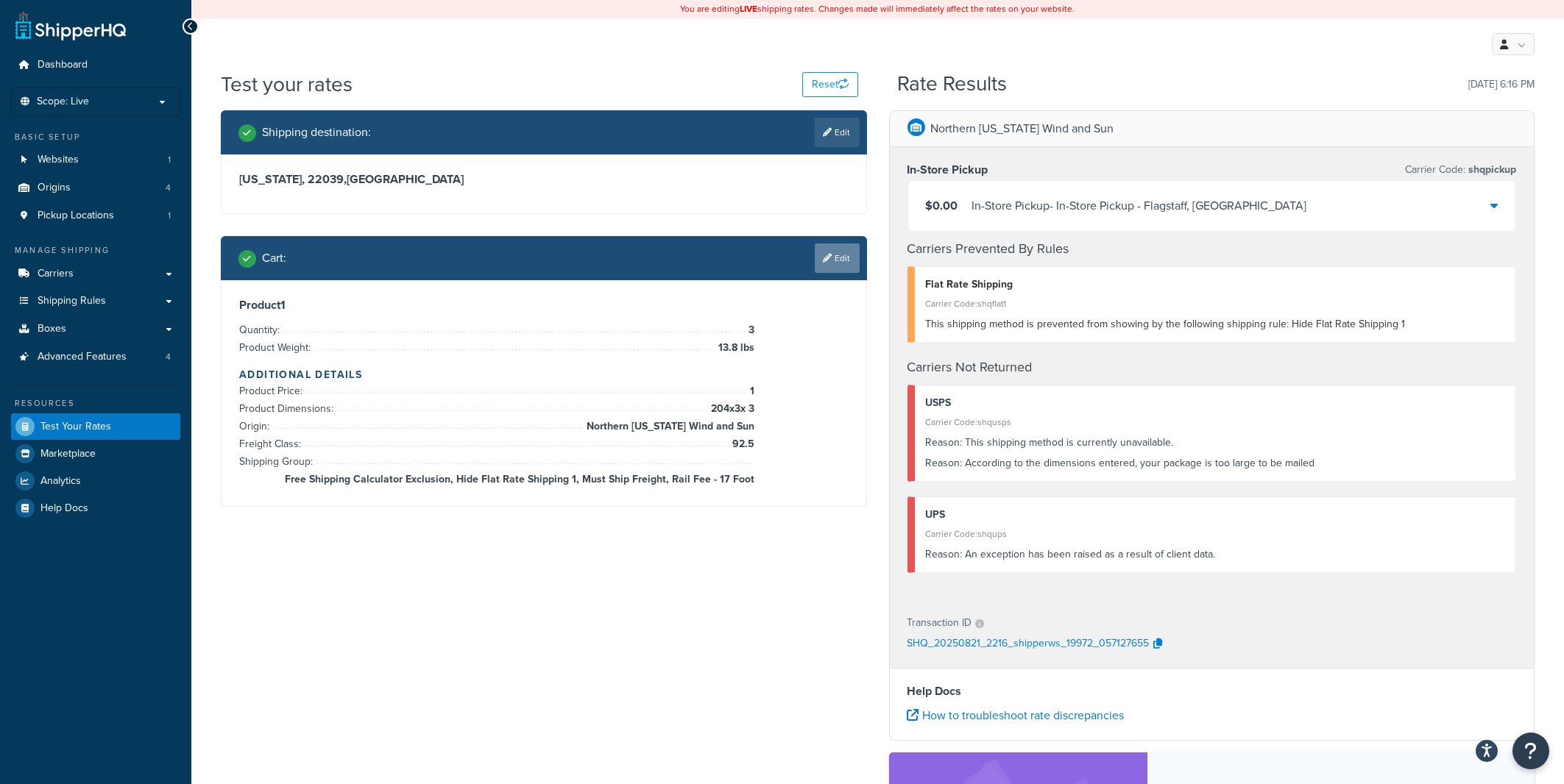
click at [844, 261] on link "Edit" at bounding box center [837, 258] width 45 height 29
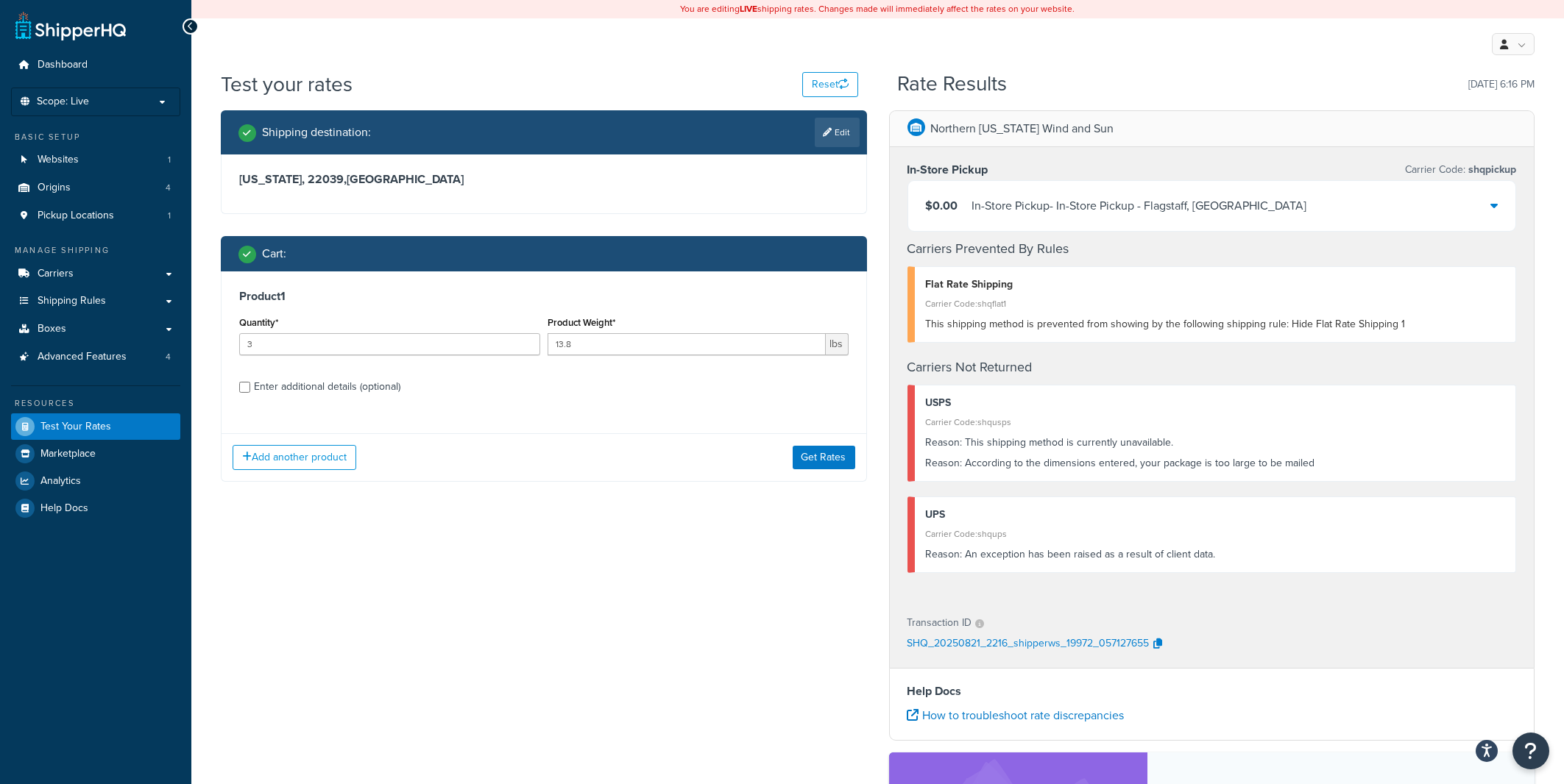
click at [266, 388] on div "Enter additional details (optional)" at bounding box center [327, 387] width 146 height 21
click at [250, 388] on input "Enter additional details (optional)" at bounding box center [244, 387] width 11 height 11
checkbox input "true"
select select "92.5"
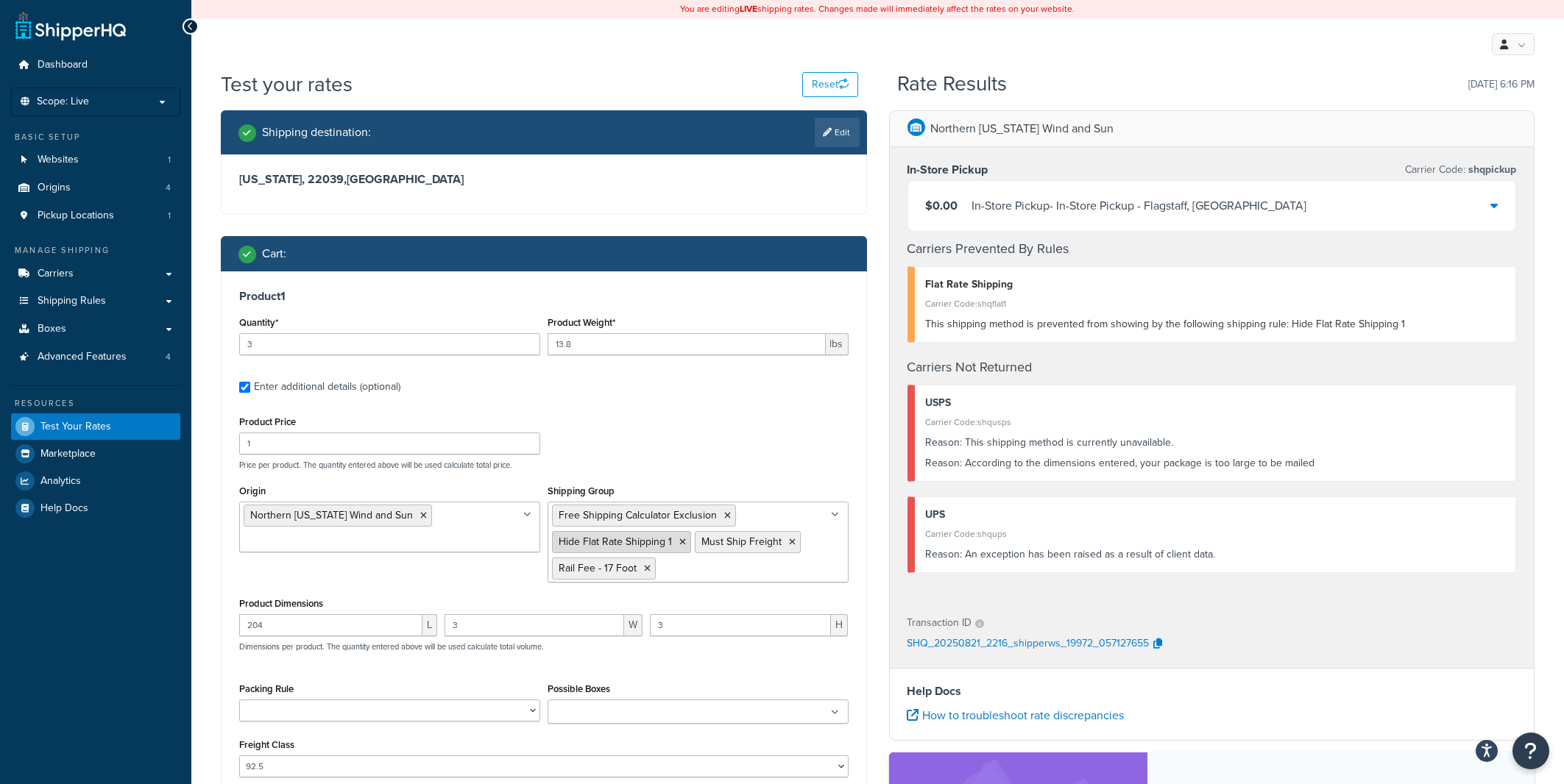
click at [680, 542] on icon at bounding box center [682, 542] width 7 height 9
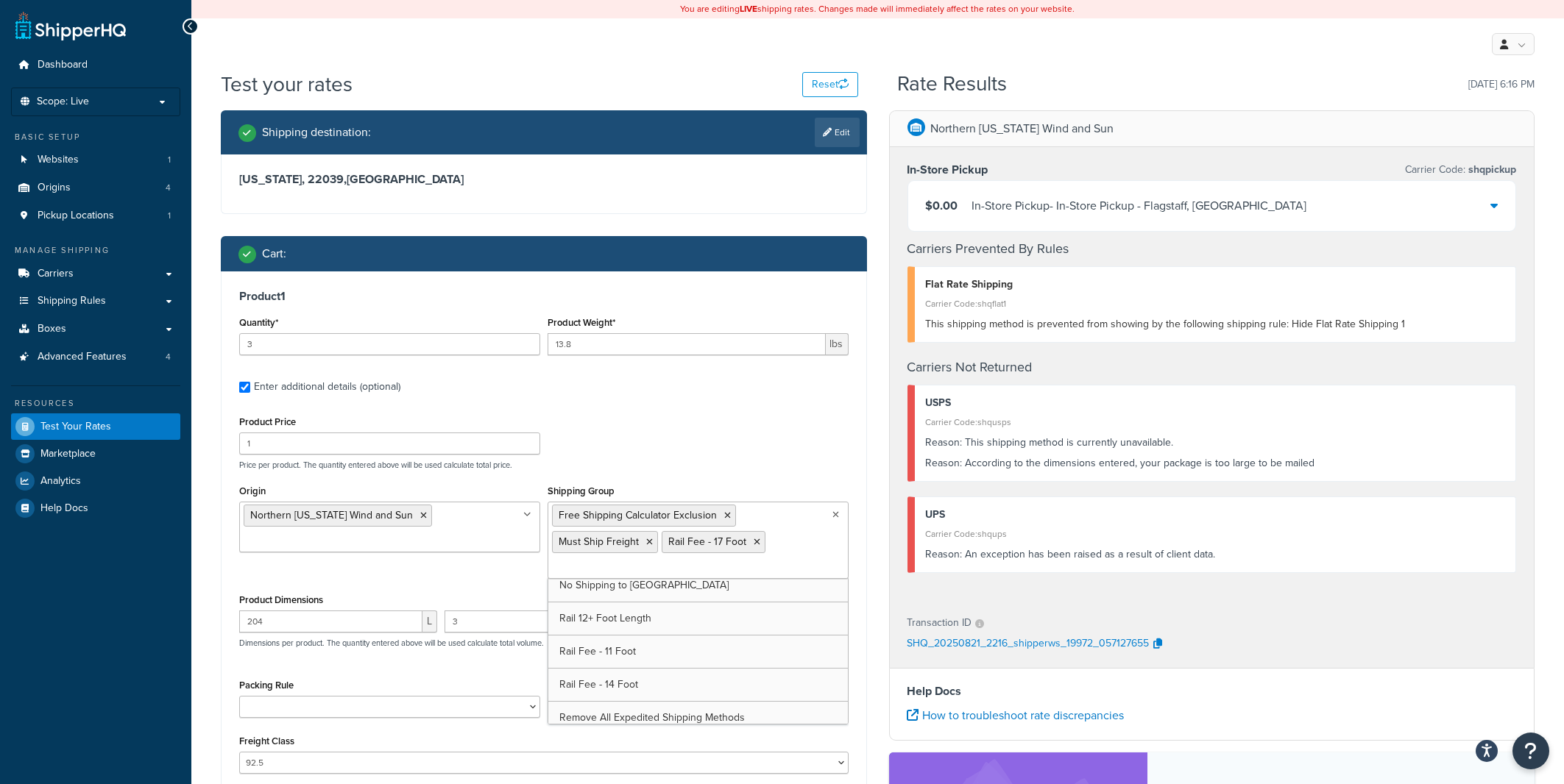
scroll to position [340, 0]
click at [878, 482] on div "Northern Arizona Wind and Sun In-Store Pickup Carrier Code: shqpickup $0.00 In-…" at bounding box center [1211, 564] width 668 height 908
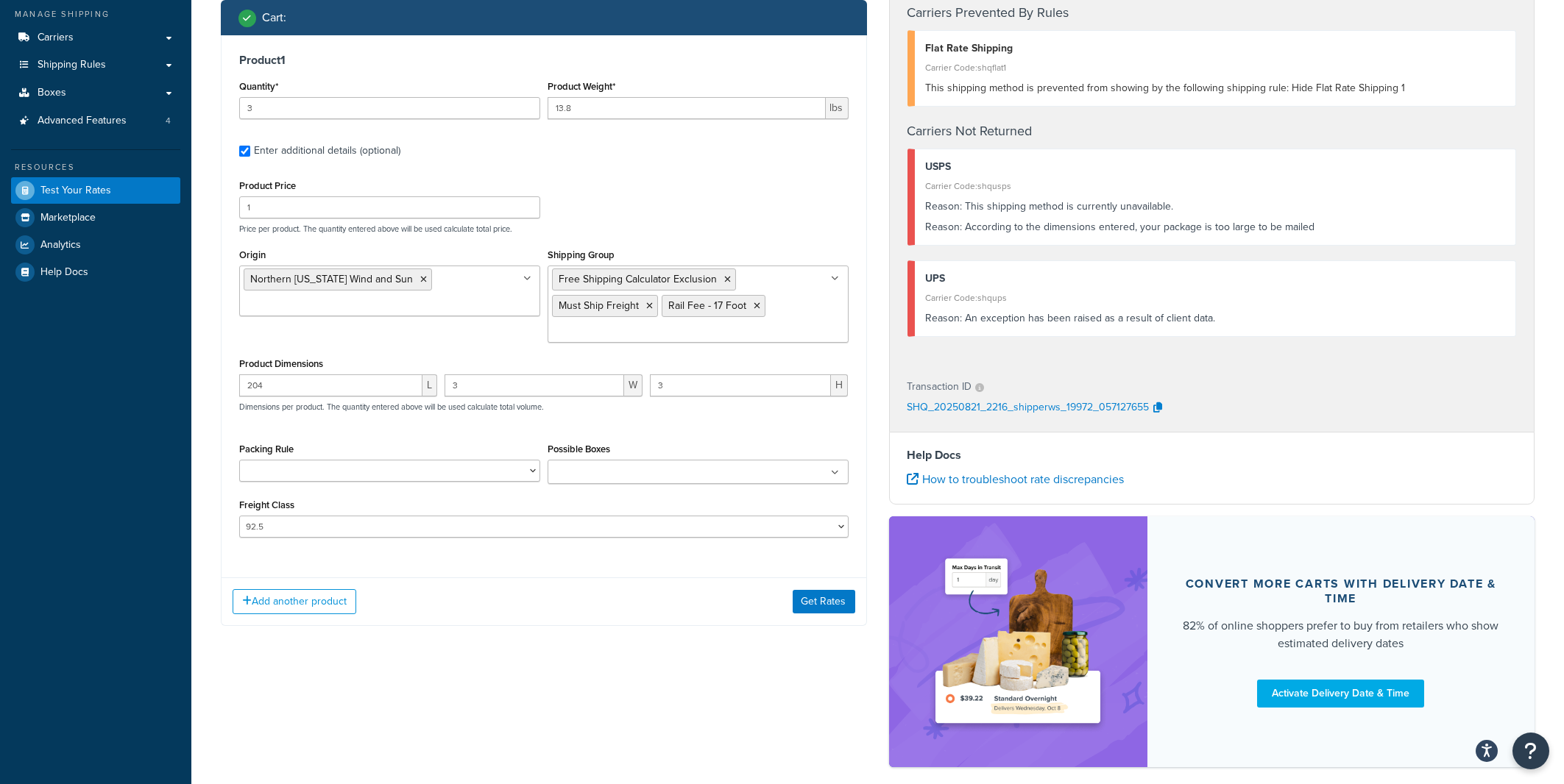
scroll to position [308, 0]
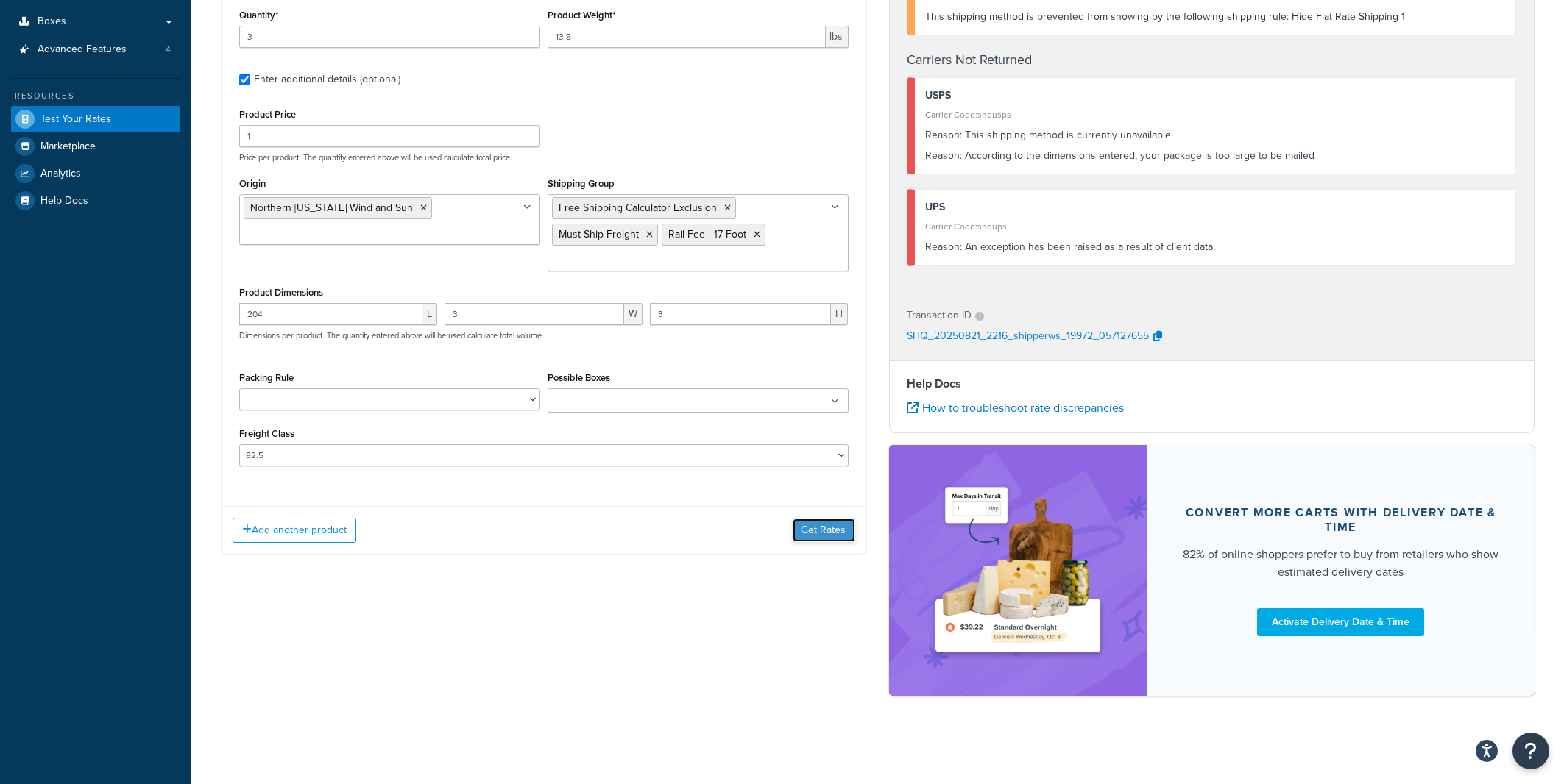
click at [817, 535] on button "Get Rates" at bounding box center [824, 531] width 63 height 24
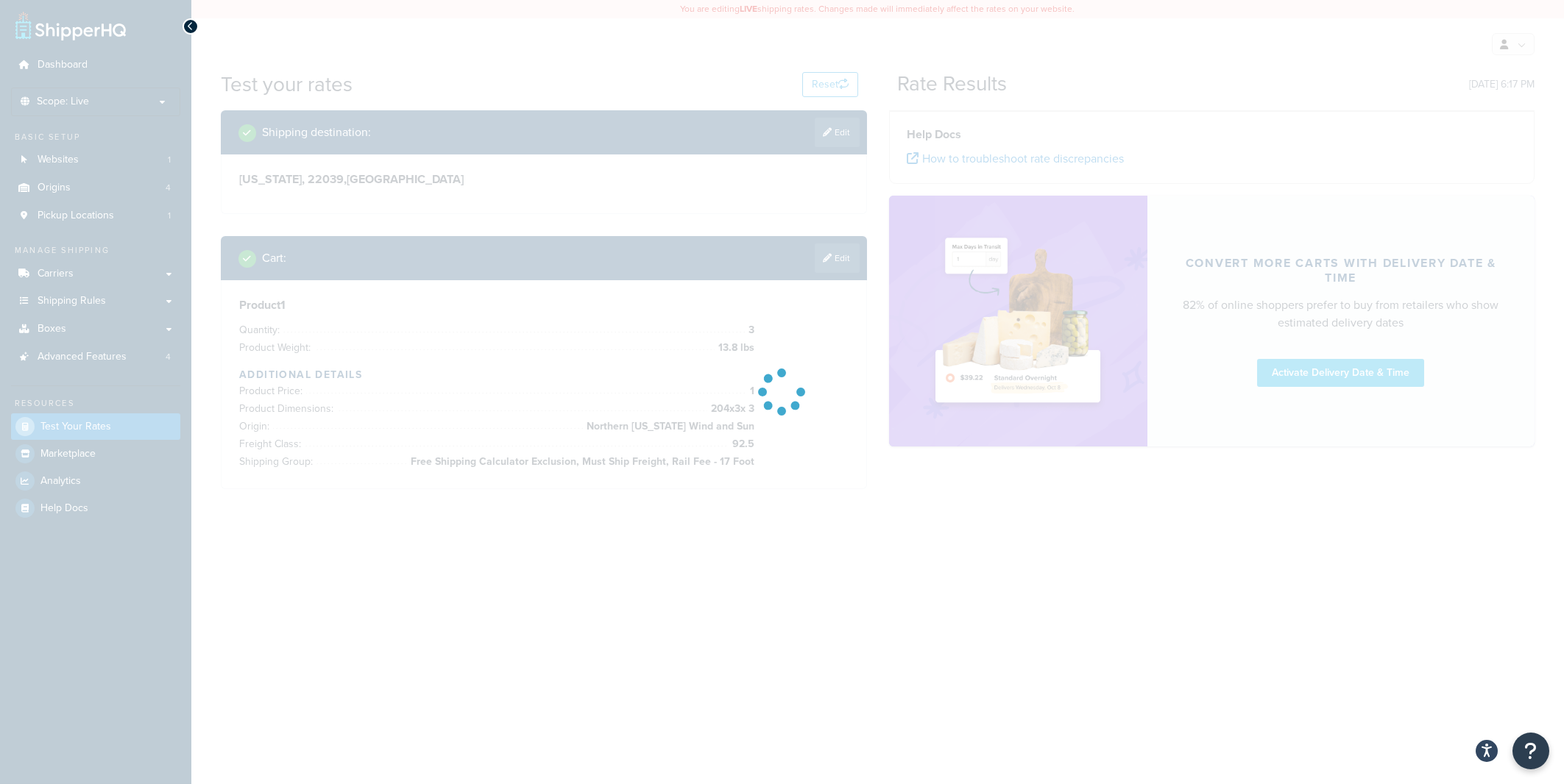
scroll to position [0, 0]
